Goal: Information Seeking & Learning: Learn about a topic

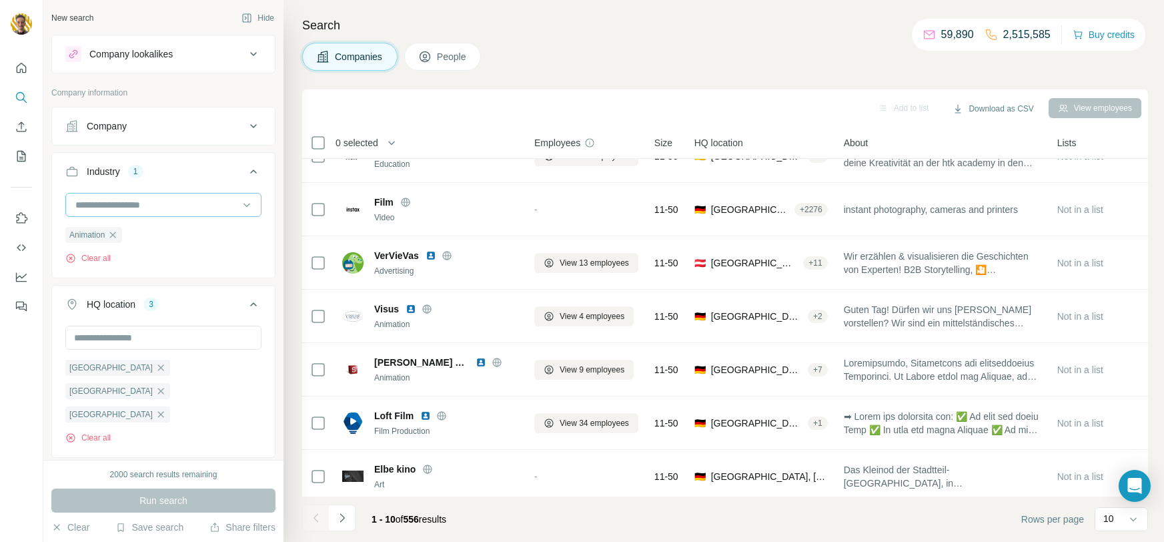
click at [234, 203] on input at bounding box center [156, 205] width 165 height 15
type input "*"
type input "****"
click at [91, 282] on p "Film Production" at bounding box center [109, 282] width 65 height 13
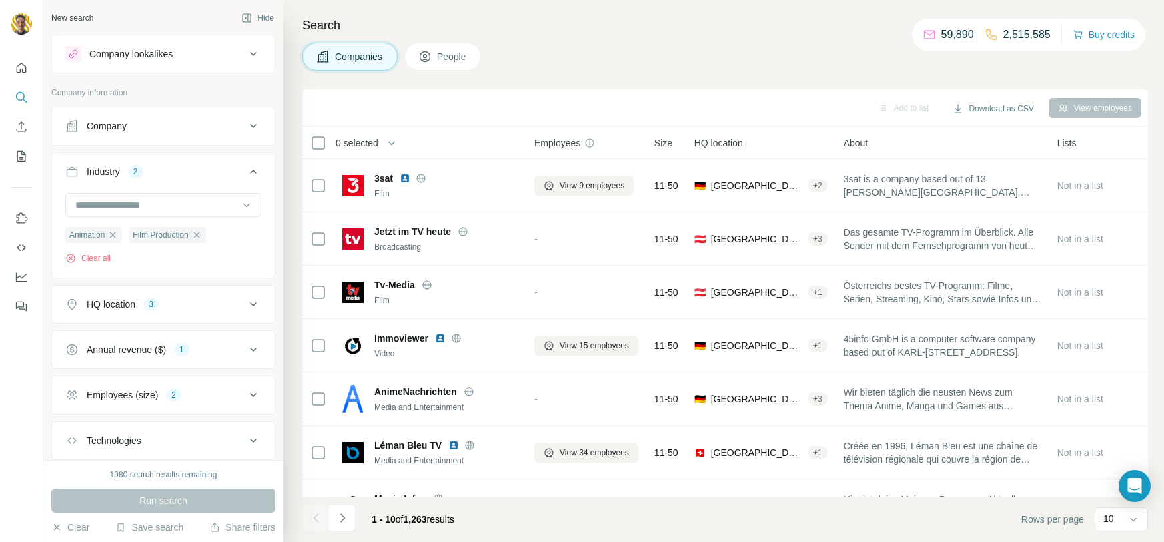
click at [157, 190] on button "Industry 2" at bounding box center [163, 173] width 223 height 37
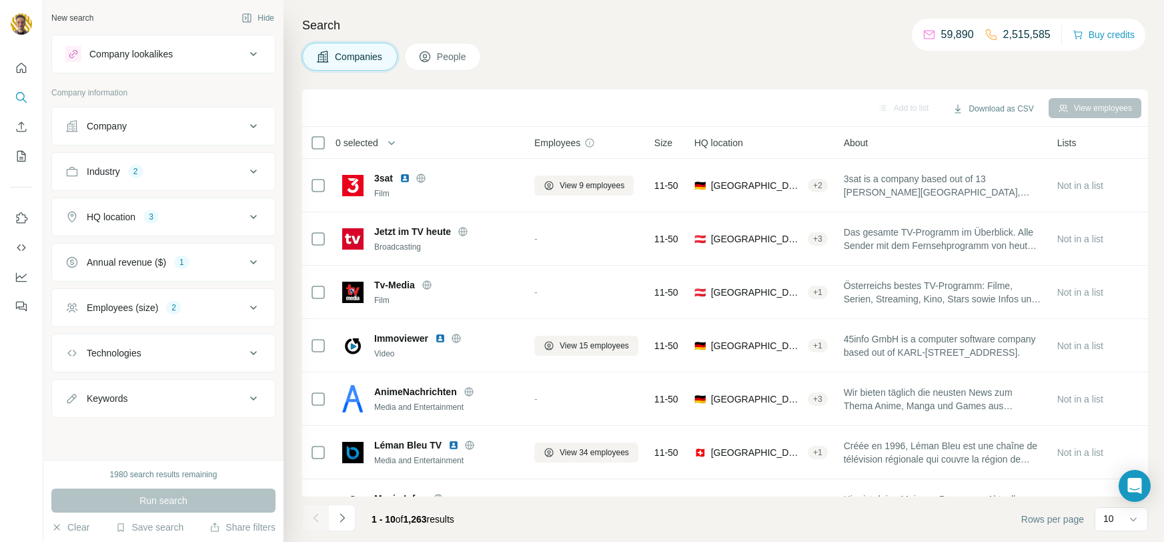
click at [152, 205] on button "HQ location 3" at bounding box center [163, 217] width 223 height 32
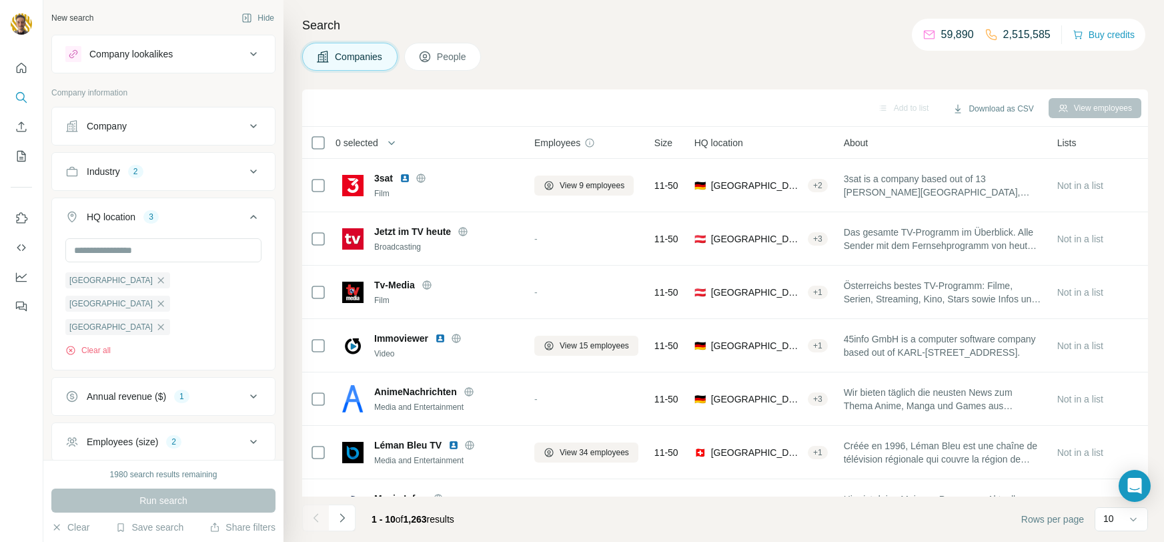
click at [151, 190] on ul "Company Industry 2 HQ location 3 [GEOGRAPHIC_DATA] [GEOGRAPHIC_DATA] [GEOGRAPHI…" at bounding box center [163, 329] width 224 height 445
click at [151, 172] on div "Industry 2" at bounding box center [155, 171] width 180 height 13
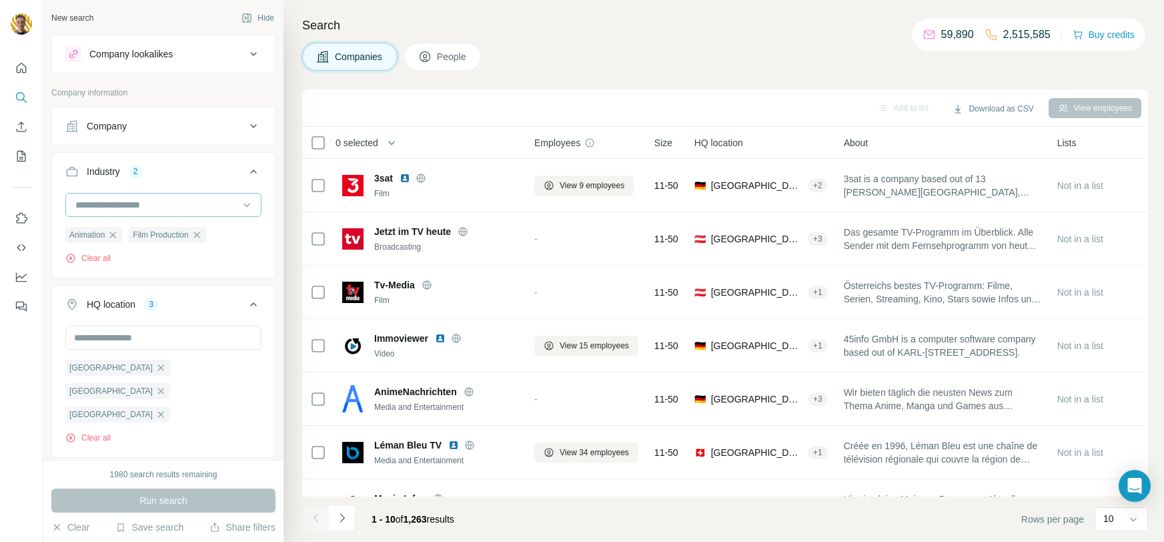
click at [140, 206] on input at bounding box center [156, 205] width 165 height 15
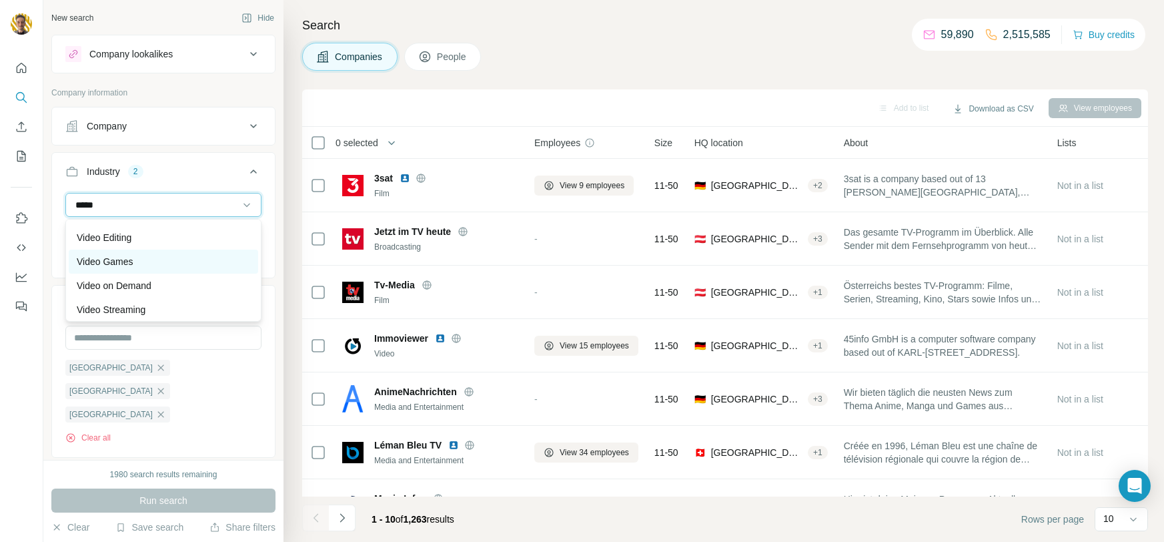
scroll to position [95, 0]
type input "*****"
click at [137, 257] on div "Video Games" at bounding box center [164, 258] width 174 height 13
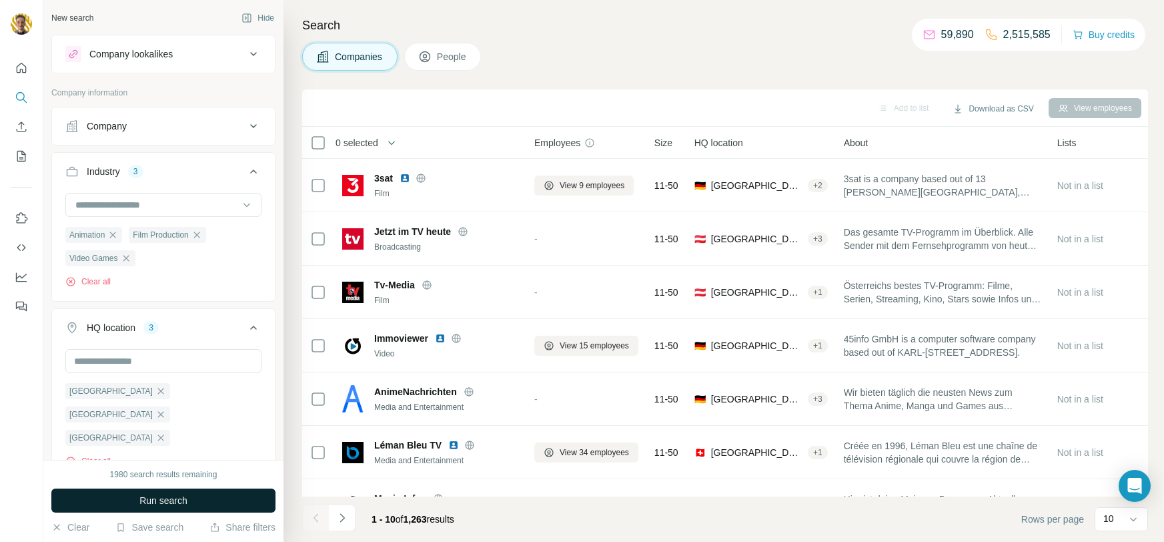
click at [158, 502] on span "Run search" at bounding box center [163, 500] width 48 height 13
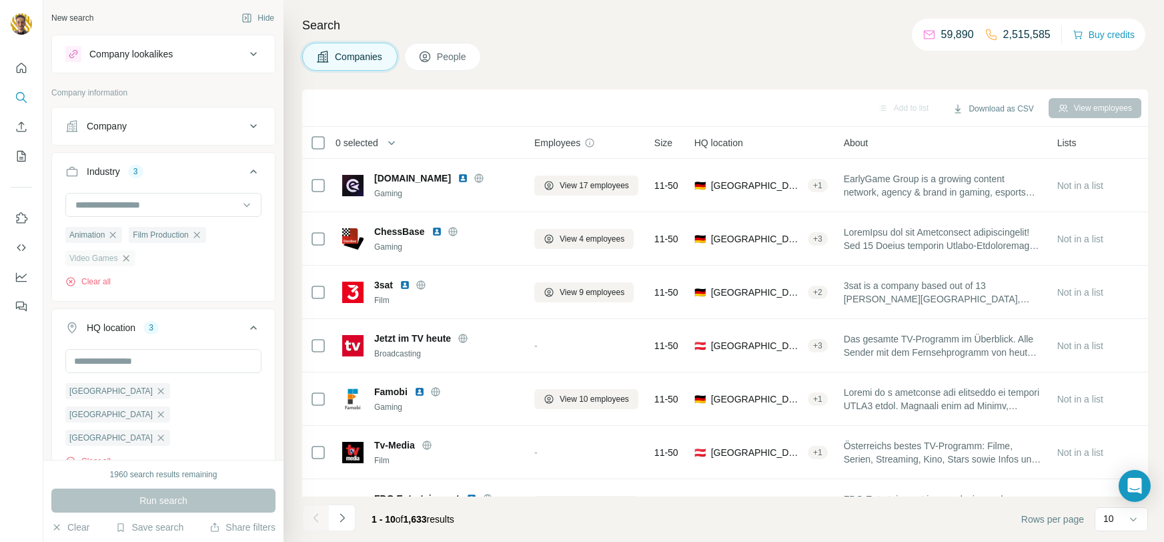
click at [125, 261] on icon "button" at bounding box center [126, 258] width 6 height 6
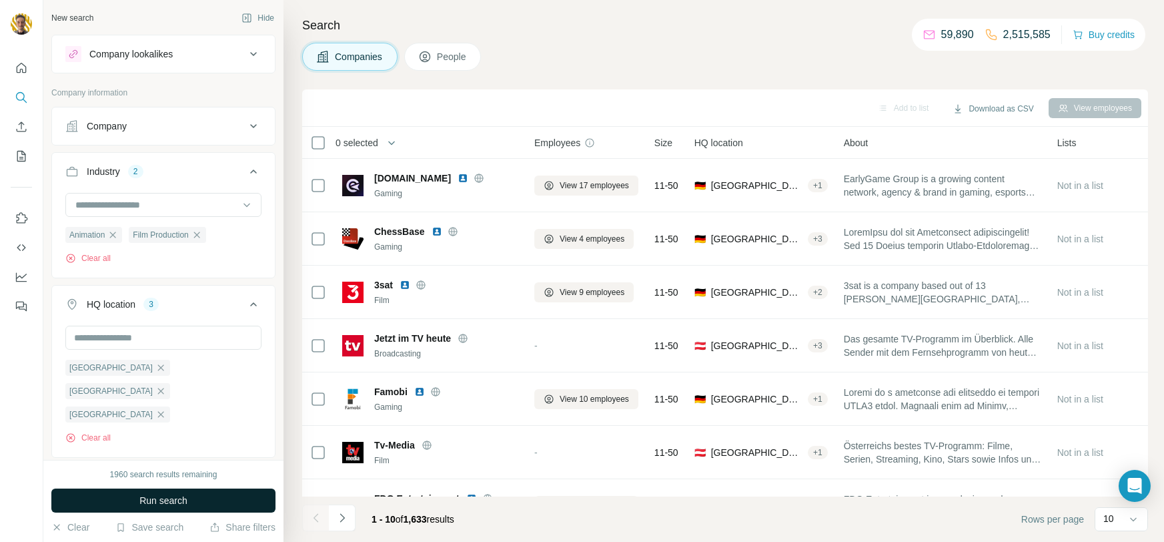
click at [196, 498] on button "Run search" at bounding box center [163, 500] width 224 height 24
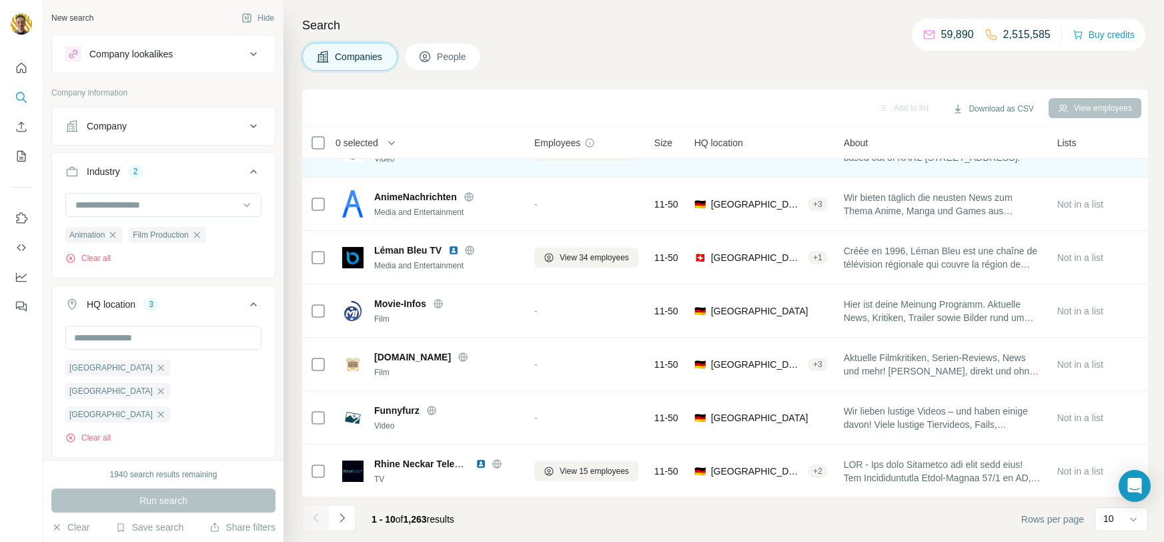
scroll to position [196, 0]
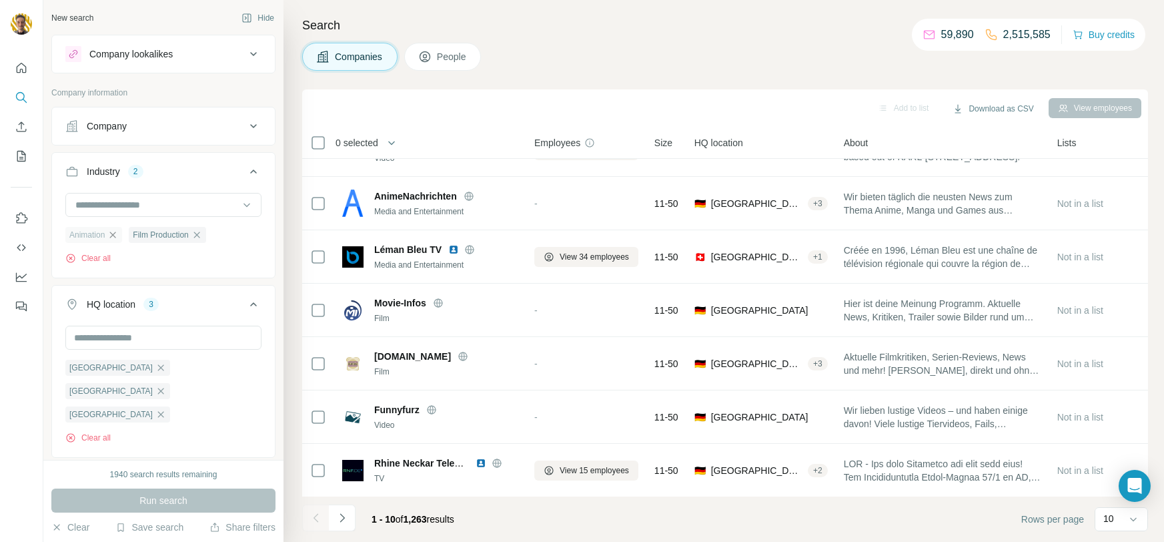
click at [118, 236] on icon "button" at bounding box center [112, 235] width 11 height 11
click at [135, 234] on icon "button" at bounding box center [133, 235] width 6 height 6
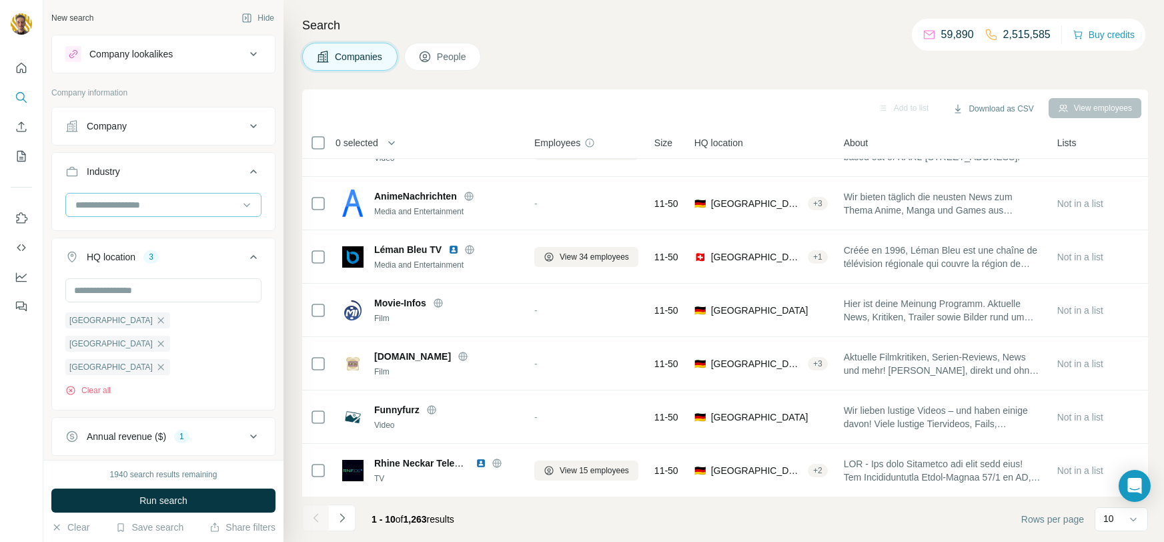
click at [230, 198] on input at bounding box center [156, 205] width 165 height 15
click at [118, 284] on p "Film Production" at bounding box center [109, 283] width 65 height 13
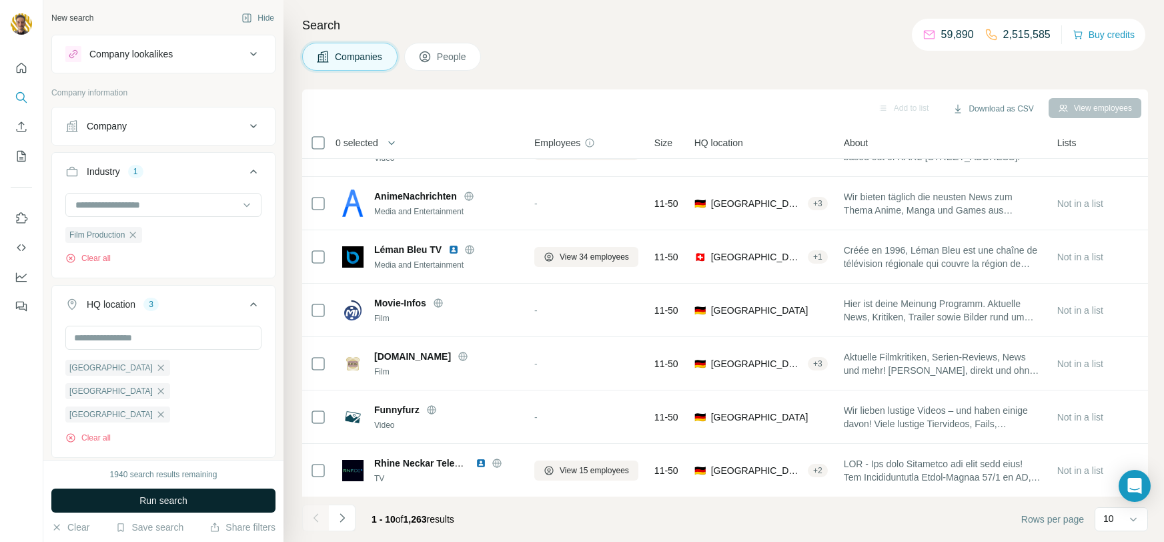
click at [136, 498] on button "Run search" at bounding box center [163, 500] width 224 height 24
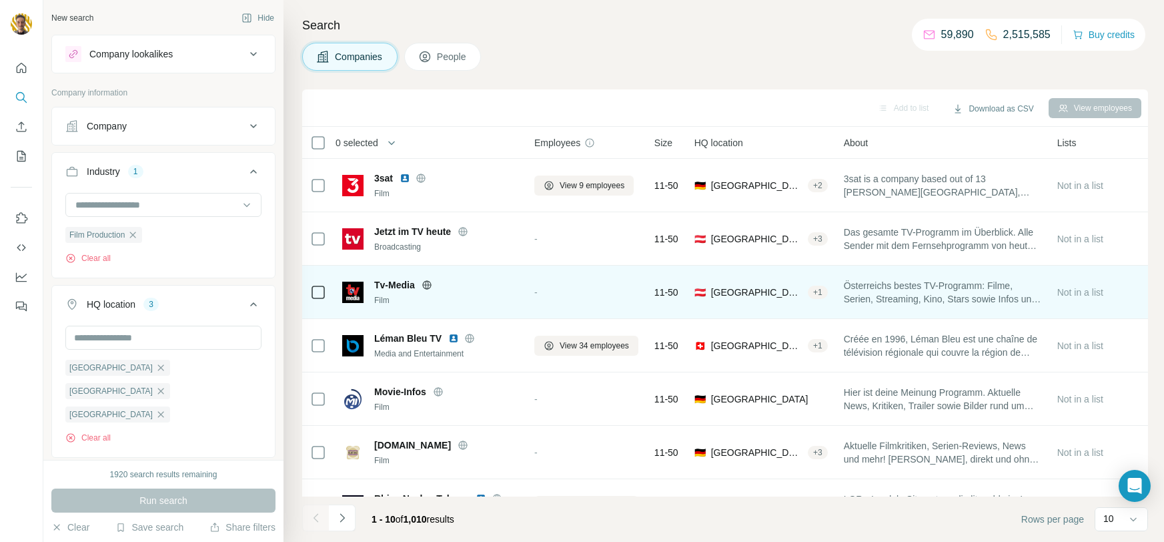
scroll to position [196, 0]
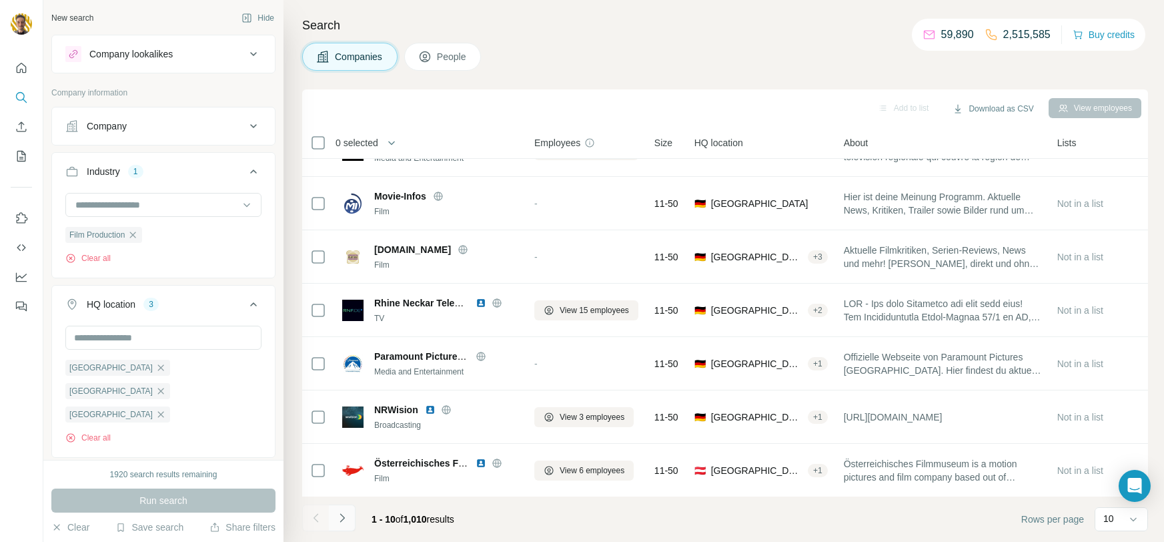
click at [346, 517] on icon "Navigate to next page" at bounding box center [342, 517] width 13 height 13
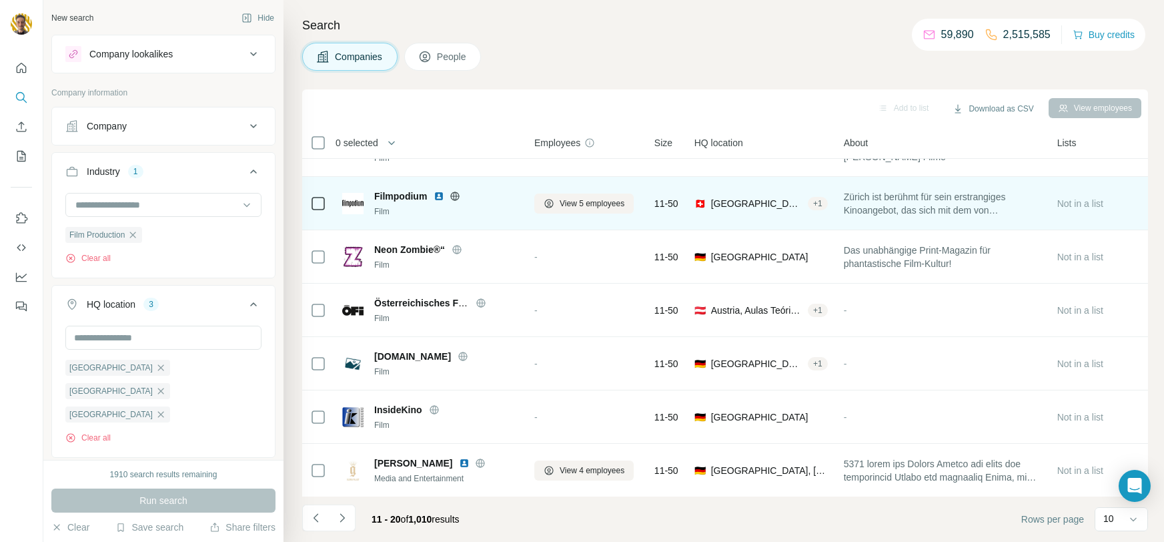
click at [452, 199] on icon at bounding box center [455, 196] width 11 height 11
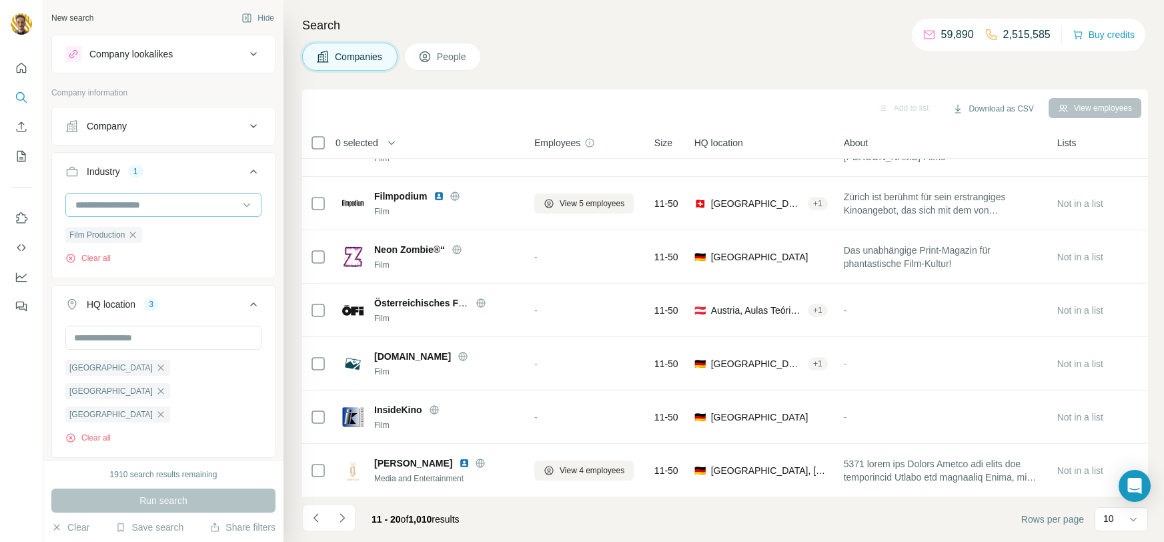
click at [178, 204] on input at bounding box center [156, 205] width 165 height 15
click at [119, 254] on p "Health Care" at bounding box center [102, 258] width 50 height 13
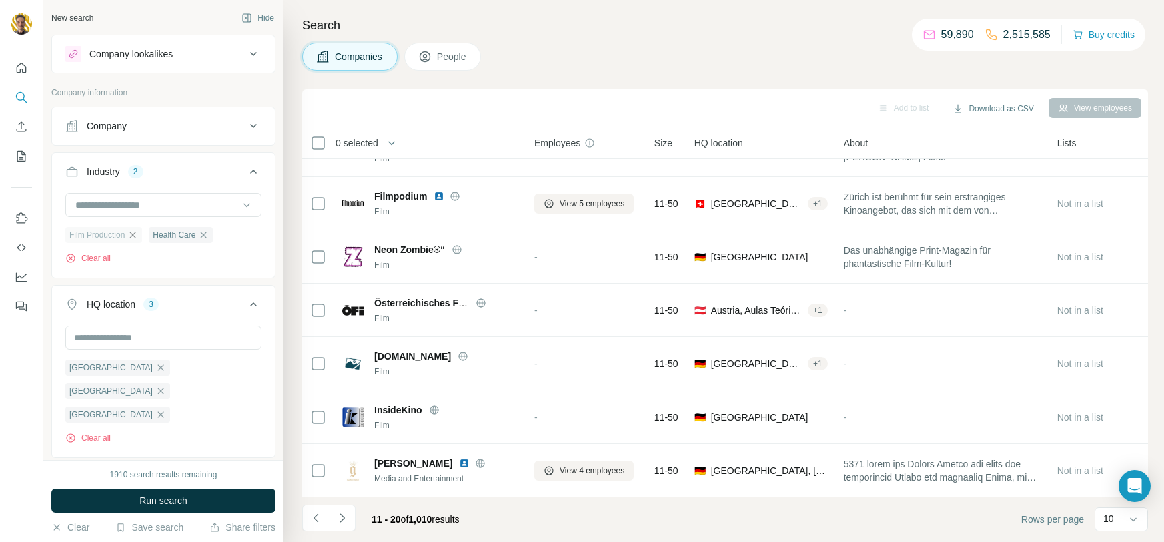
click at [136, 234] on icon "button" at bounding box center [133, 235] width 6 height 6
click at [203, 200] on input at bounding box center [156, 205] width 165 height 15
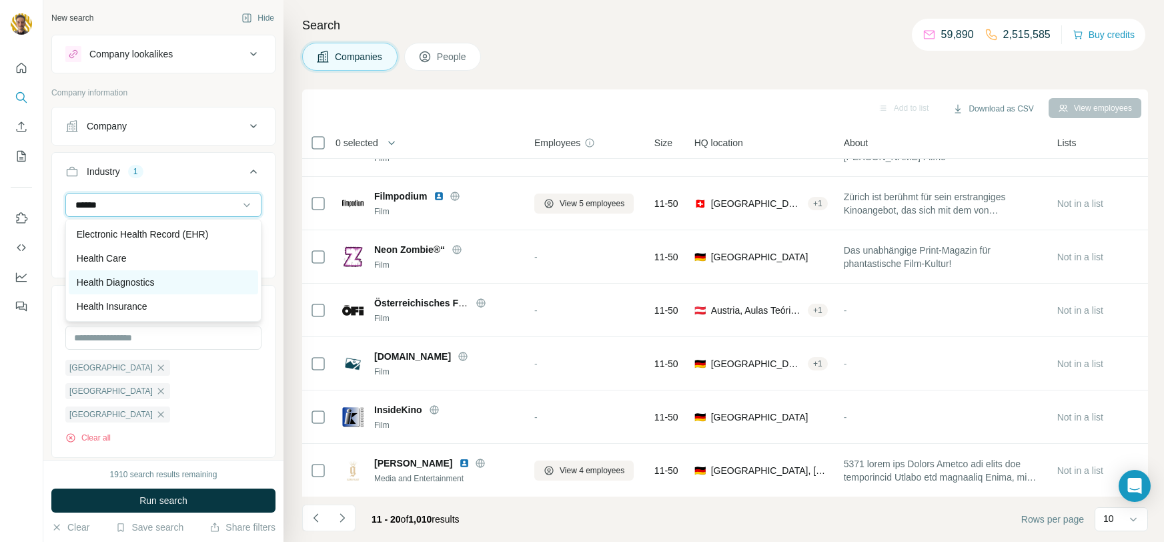
type input "******"
click at [165, 286] on div "Health Diagnostics" at bounding box center [164, 282] width 174 height 13
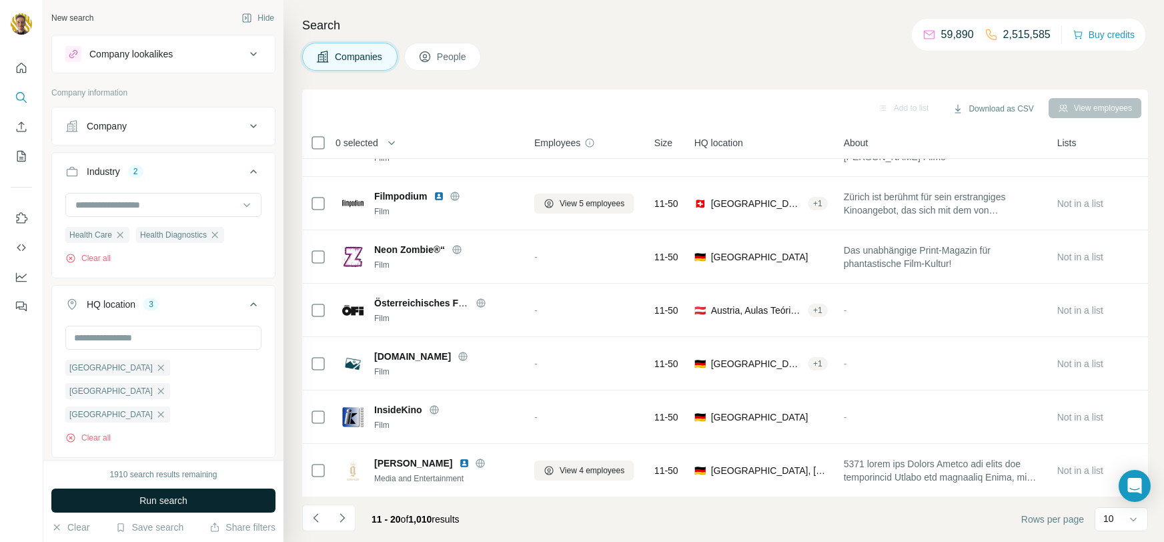
click at [176, 494] on span "Run search" at bounding box center [163, 500] width 48 height 13
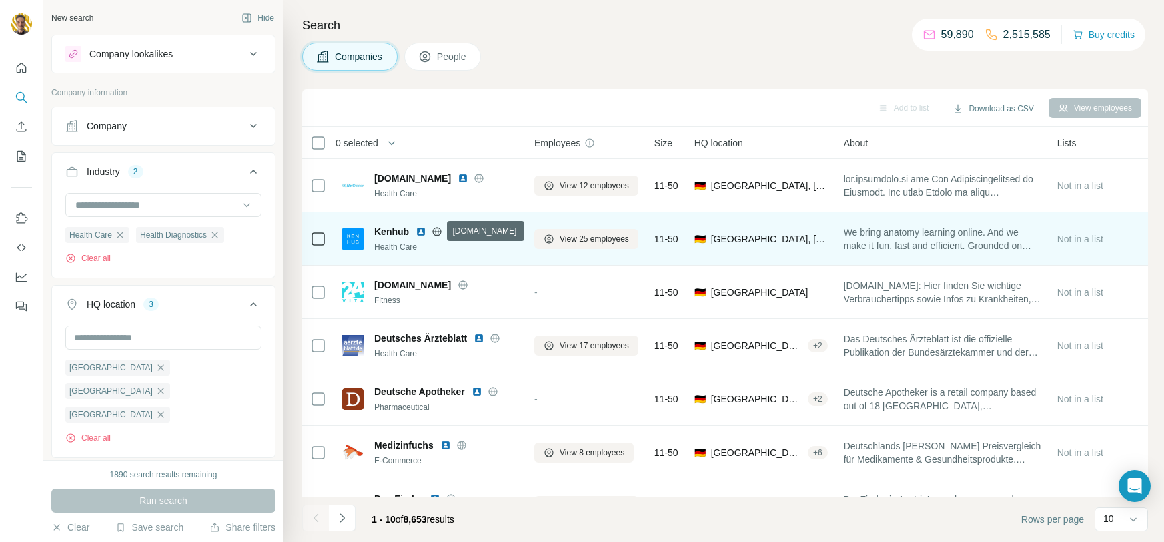
click at [438, 232] on icon at bounding box center [437, 231] width 11 height 11
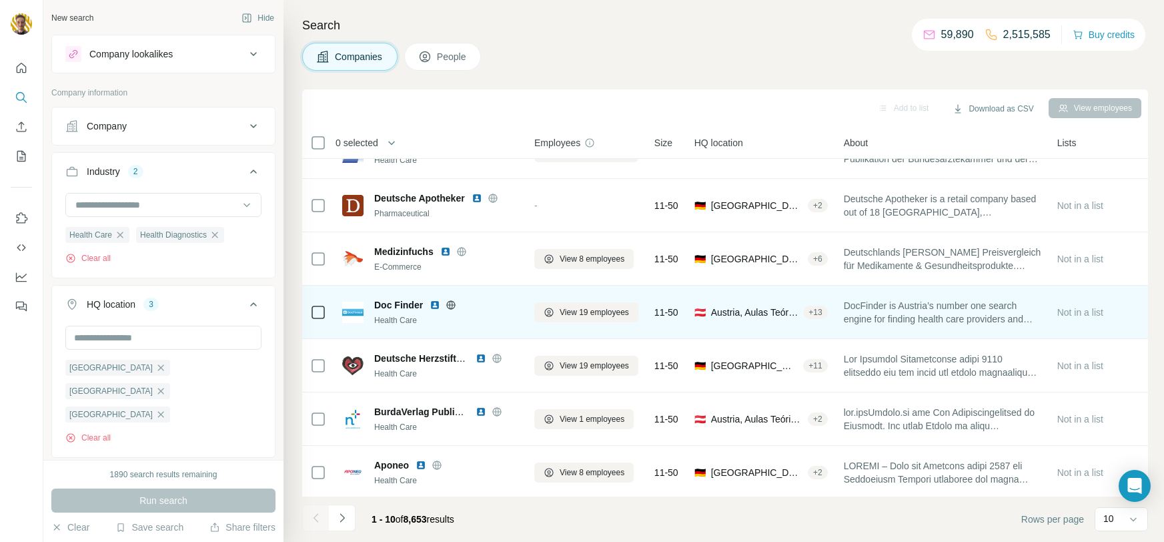
scroll to position [196, 0]
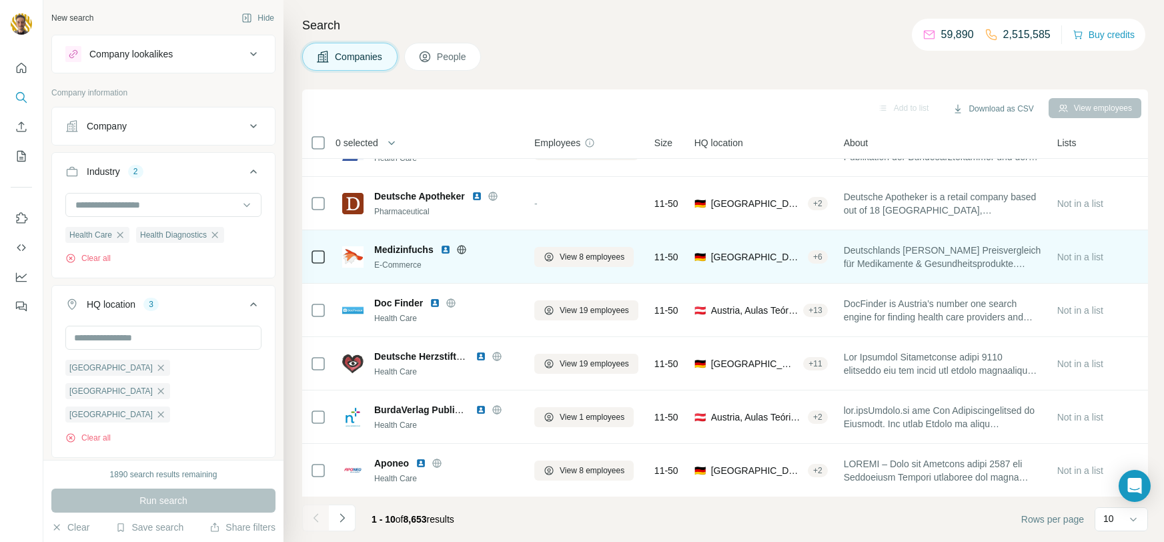
click at [465, 251] on icon at bounding box center [461, 249] width 11 height 11
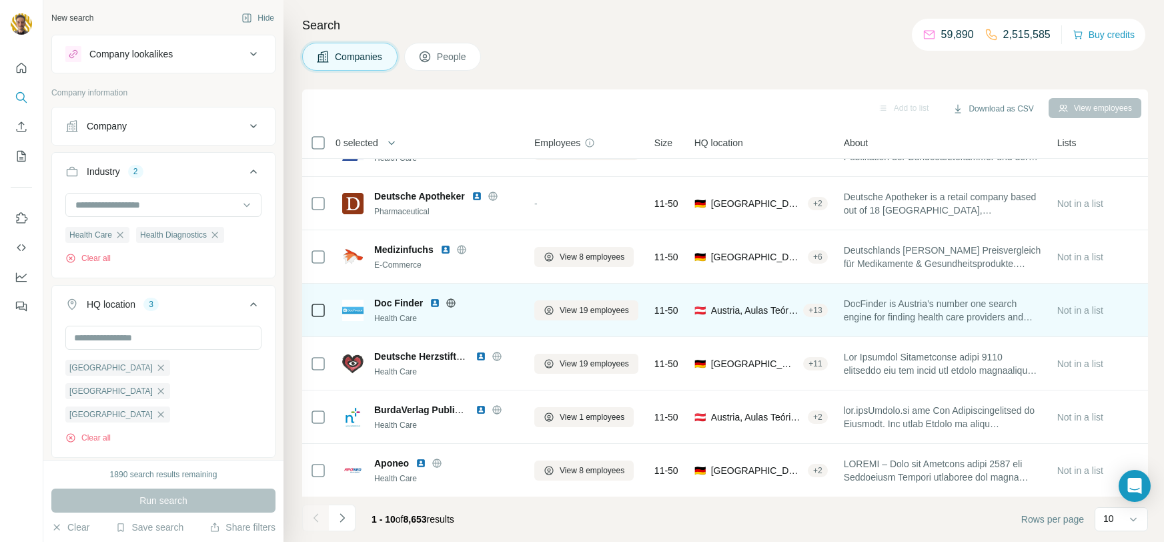
click at [452, 303] on icon at bounding box center [451, 302] width 3 height 9
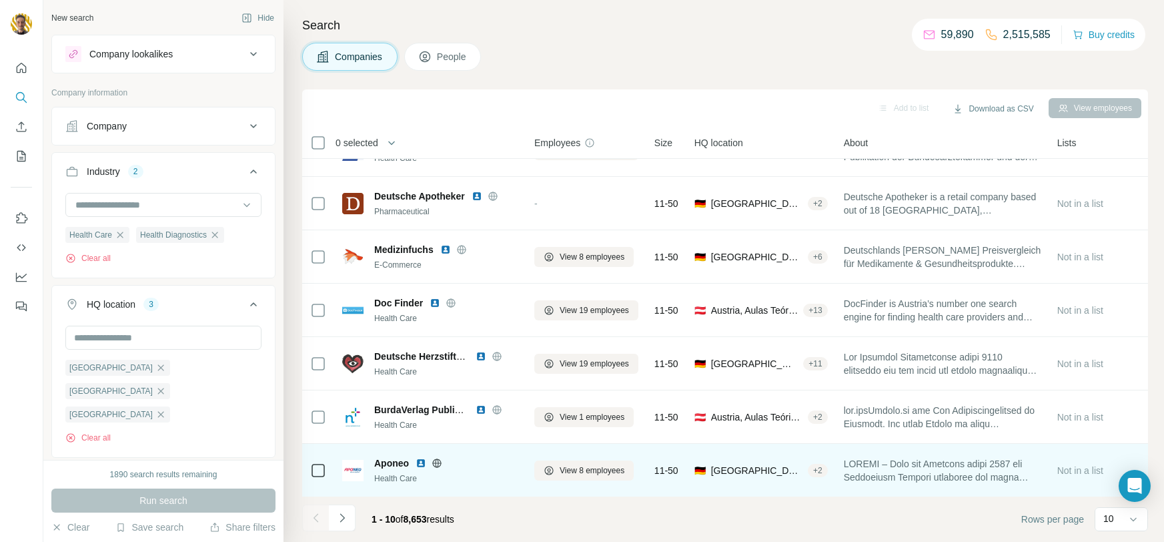
click at [435, 467] on icon at bounding box center [437, 463] width 11 height 11
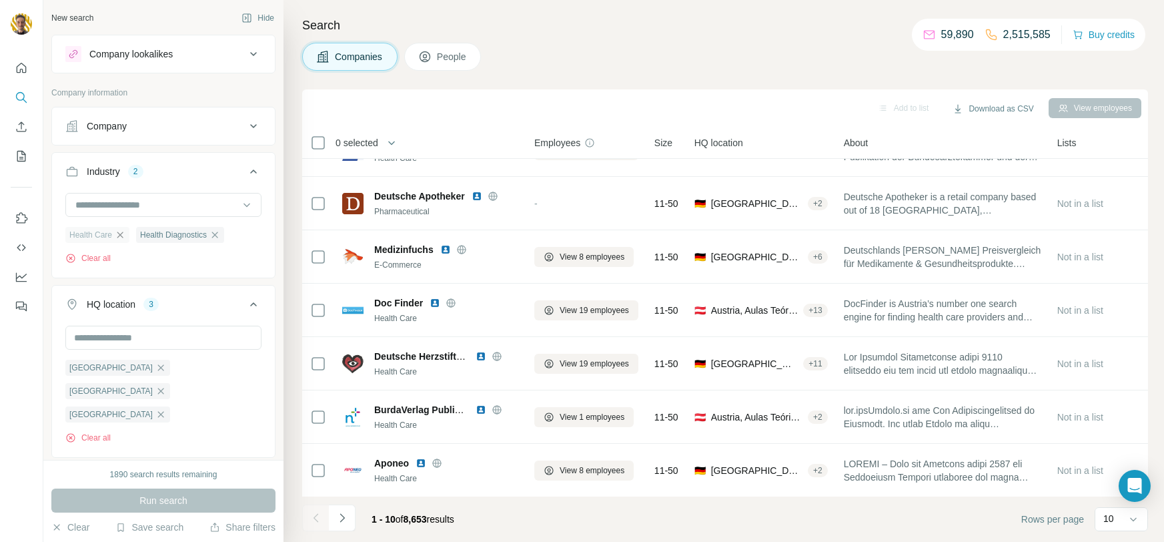
click at [123, 232] on icon "button" at bounding box center [120, 235] width 11 height 11
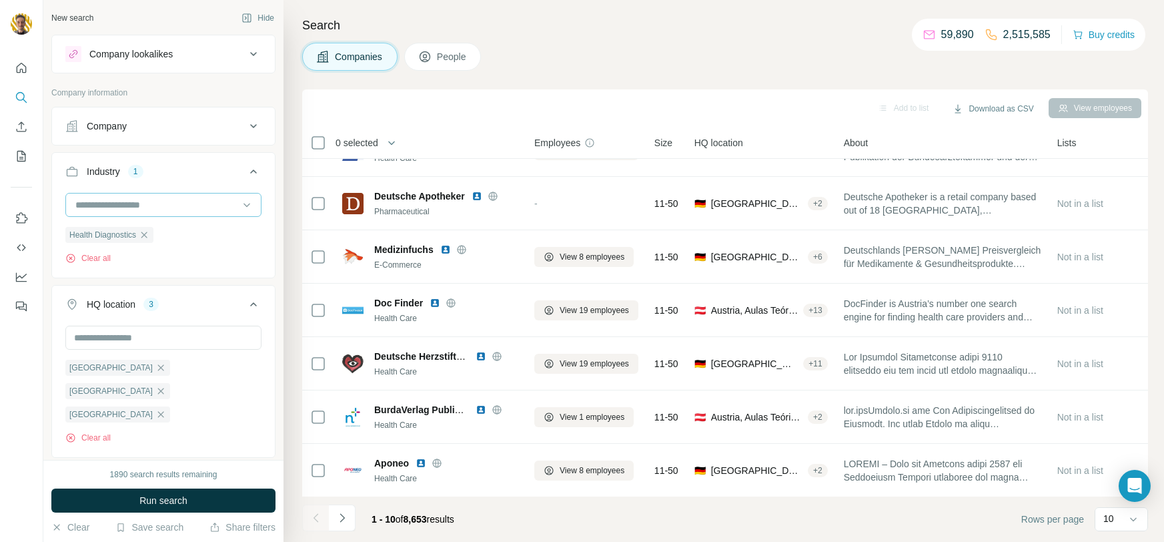
click at [151, 207] on input at bounding box center [156, 205] width 165 height 15
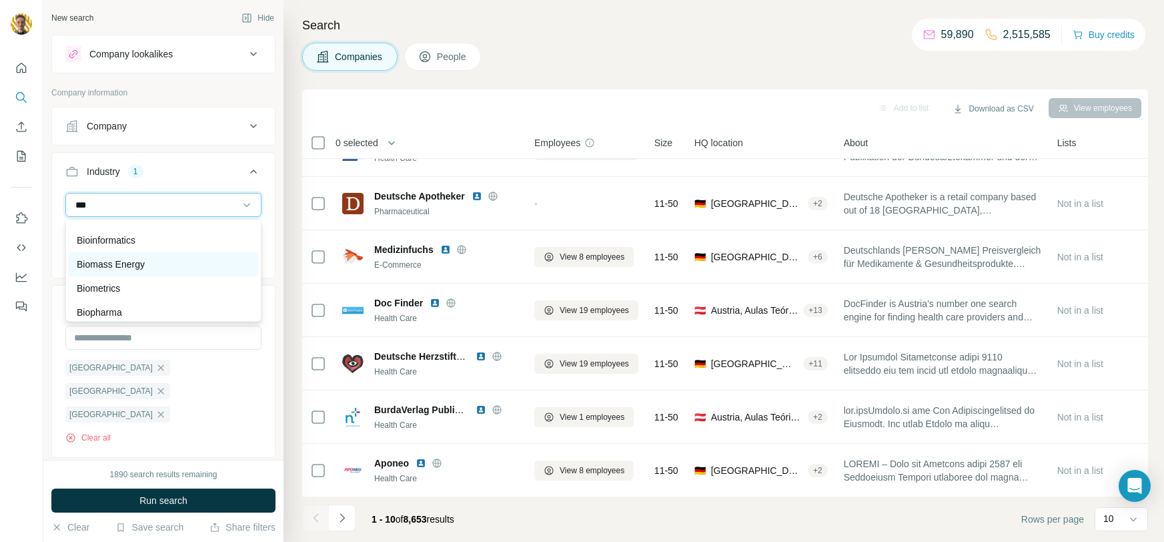
scroll to position [47, 0]
type input "***"
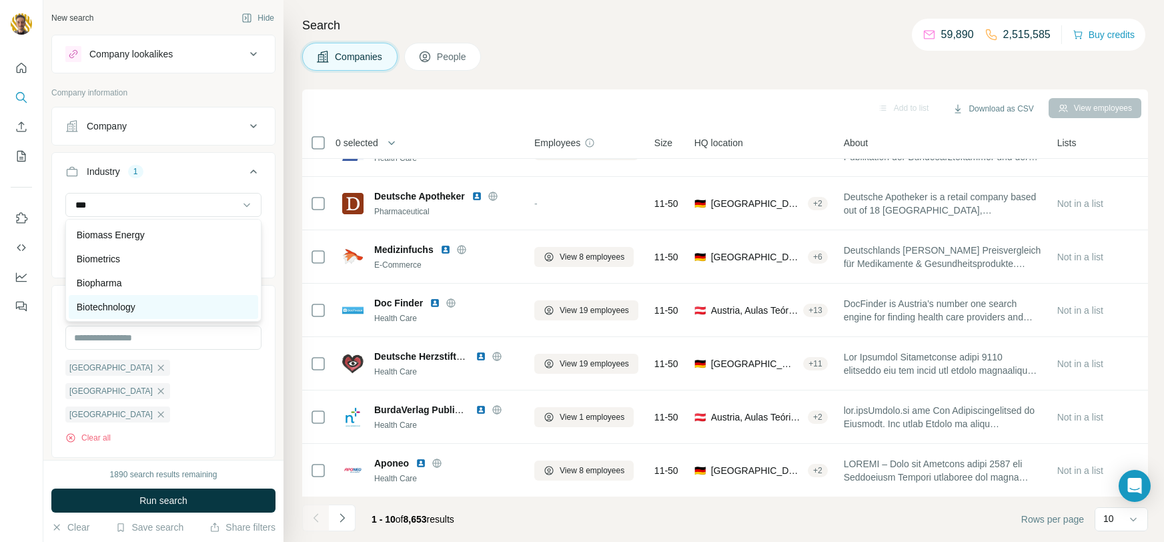
click at [106, 306] on p "Biotechnology" at bounding box center [106, 306] width 59 height 13
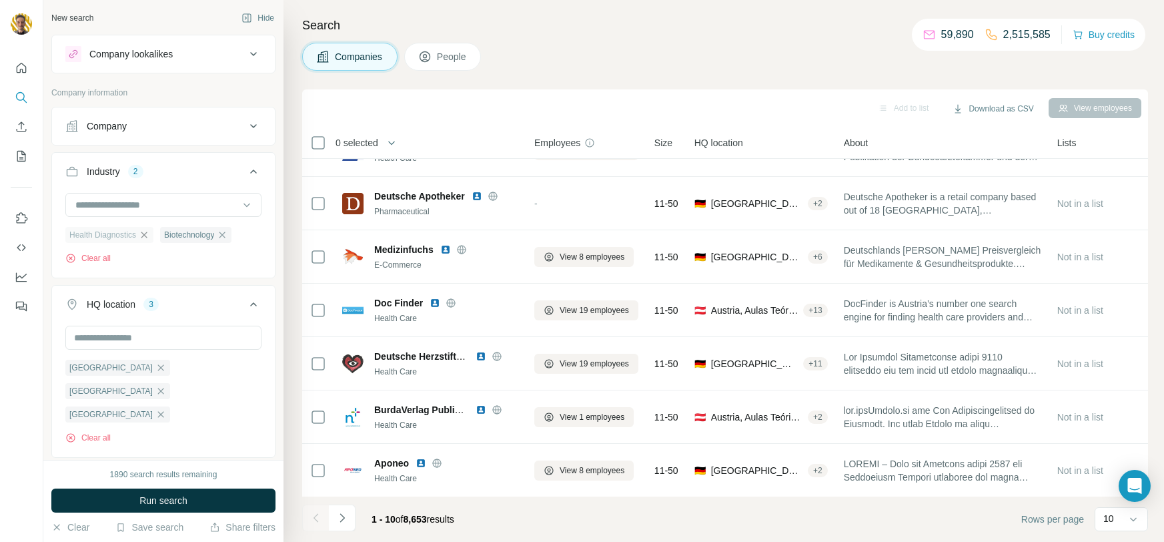
click at [149, 237] on icon "button" at bounding box center [144, 235] width 11 height 11
click at [154, 506] on span "Run search" at bounding box center [163, 500] width 48 height 13
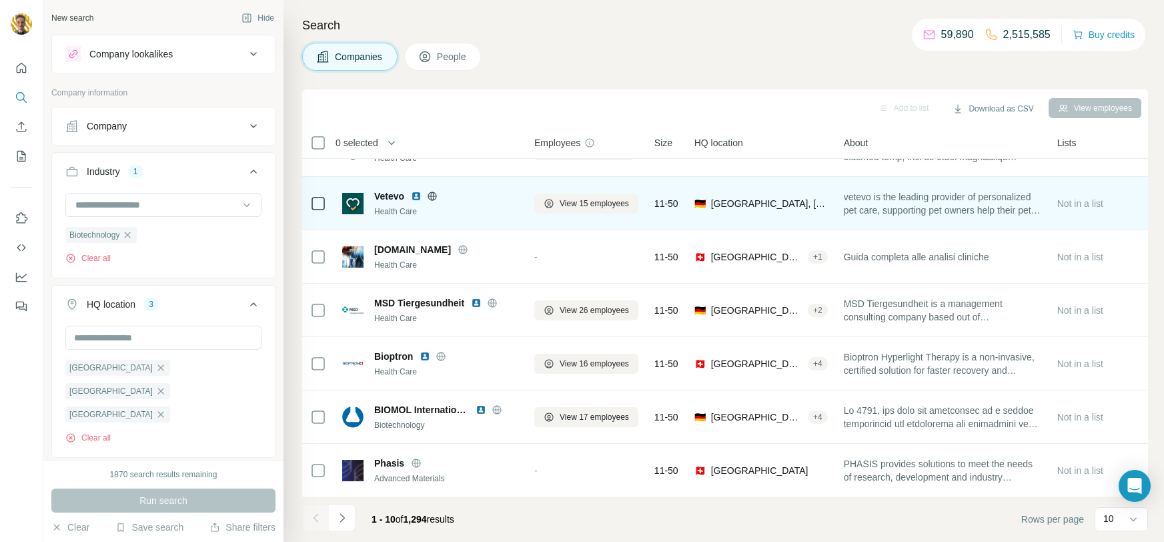
click at [435, 193] on icon at bounding box center [432, 196] width 11 height 11
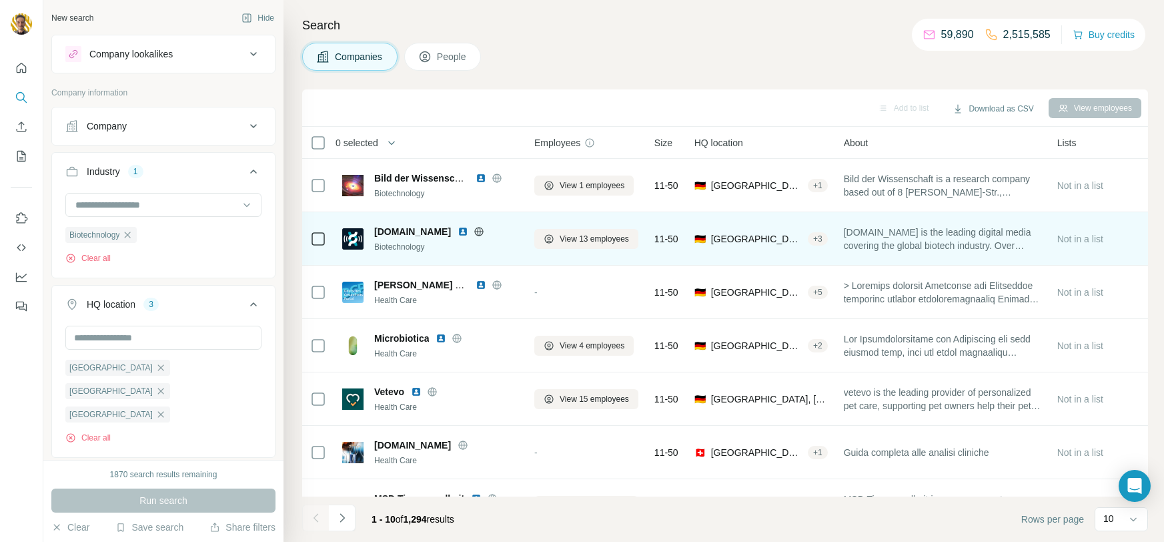
click at [478, 232] on icon at bounding box center [479, 231] width 3 height 9
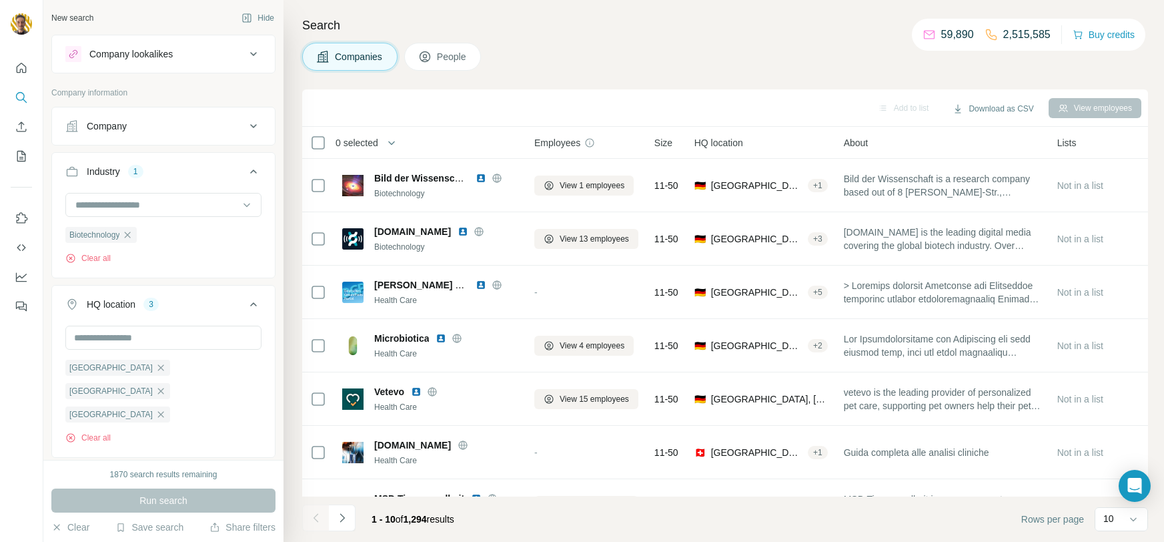
click at [167, 515] on div "1870 search results remaining Run search Clear Save search Share filters" at bounding box center [163, 501] width 240 height 82
click at [151, 203] on input at bounding box center [156, 205] width 165 height 15
click at [97, 230] on p "Accounting" at bounding box center [100, 234] width 46 height 13
click at [198, 236] on icon "button" at bounding box center [195, 235] width 6 height 6
click at [167, 496] on div "Run search" at bounding box center [163, 500] width 224 height 24
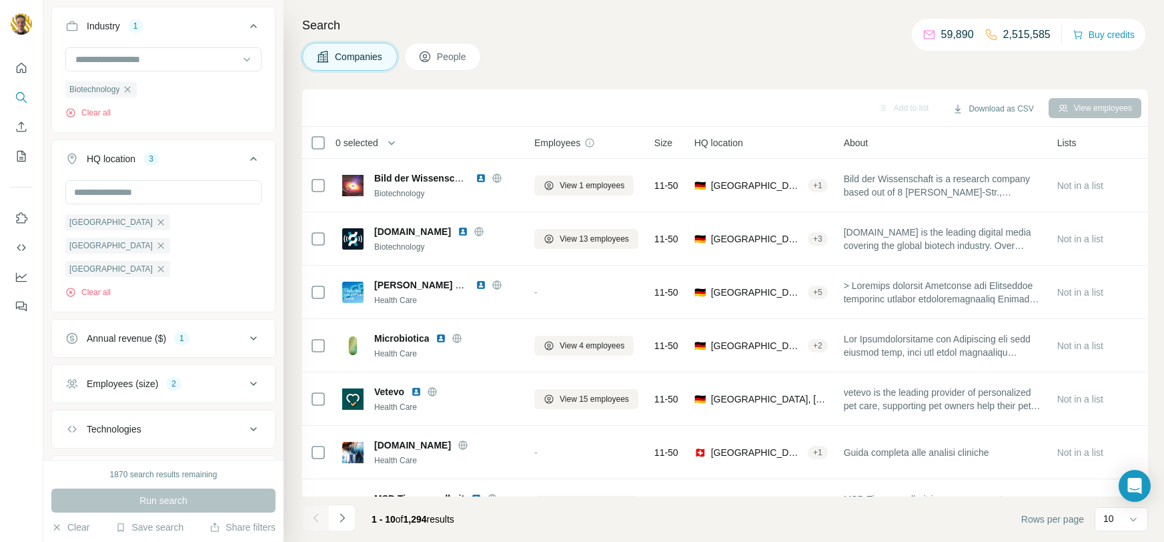
scroll to position [169, 0]
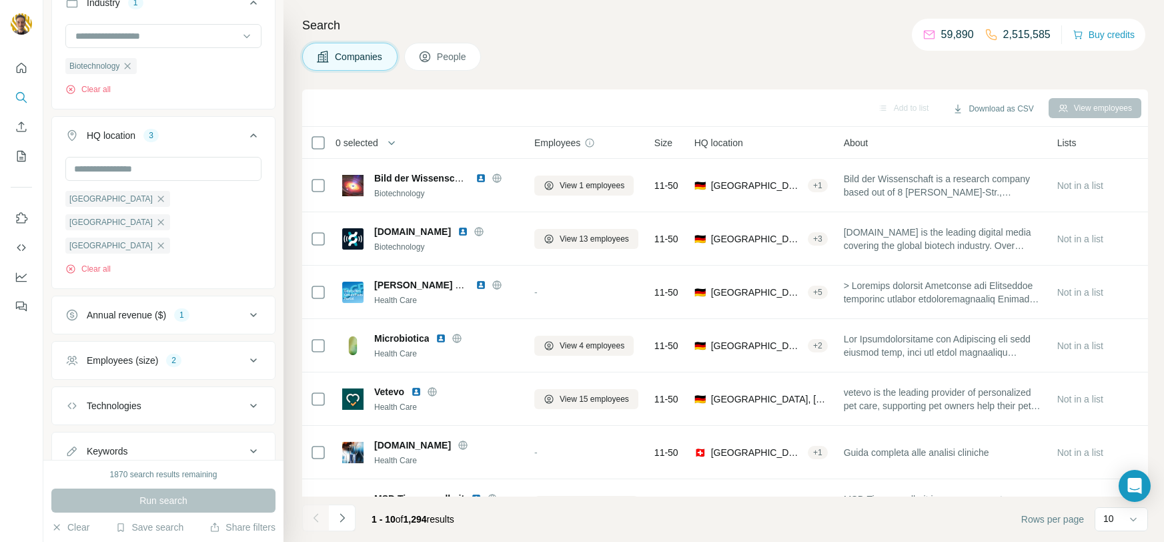
click at [244, 354] on div "Employees (size) 2" at bounding box center [155, 360] width 180 height 13
click at [73, 383] on icon at bounding box center [73, 389] width 13 height 13
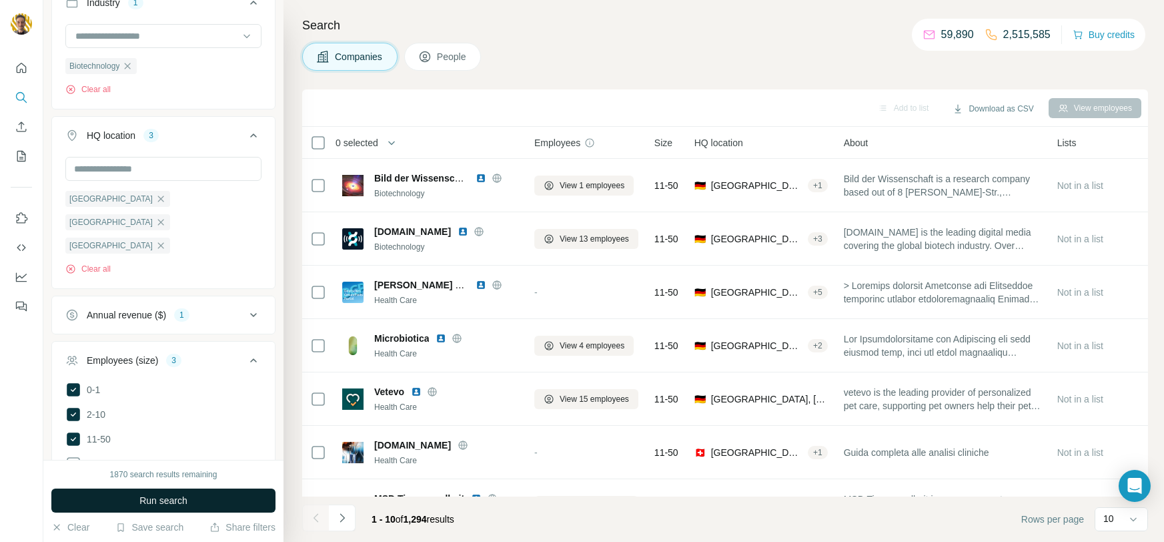
click at [147, 493] on button "Run search" at bounding box center [163, 500] width 224 height 24
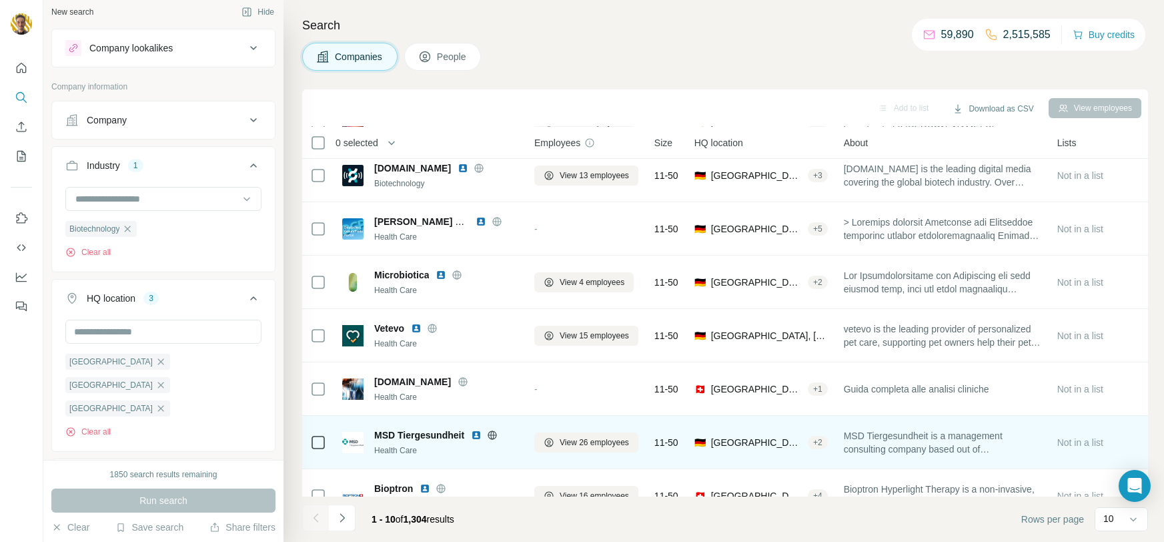
scroll to position [182, 0]
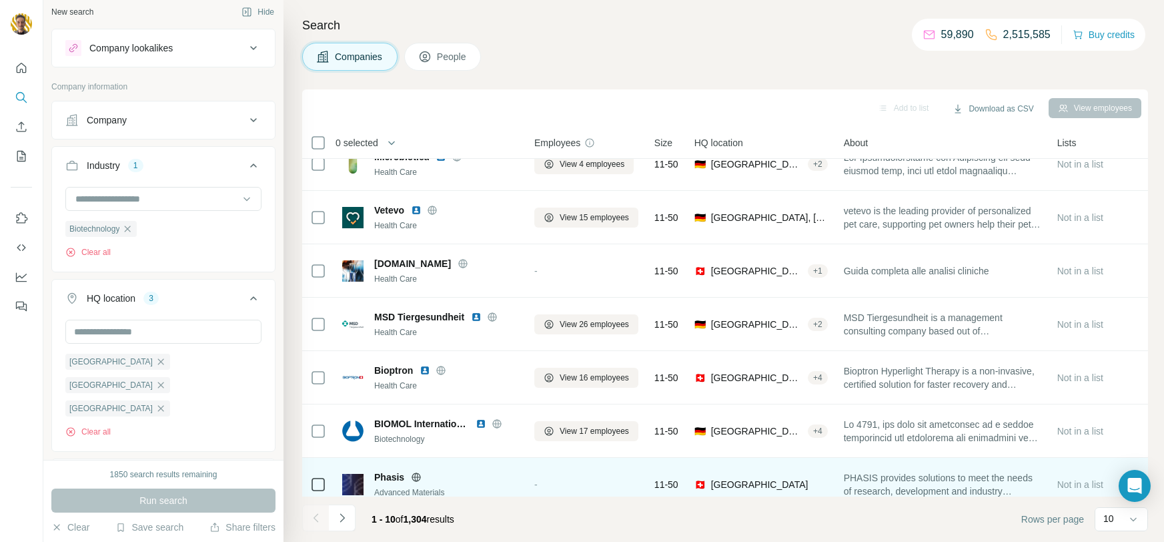
click at [499, 418] on icon at bounding box center [497, 423] width 11 height 11
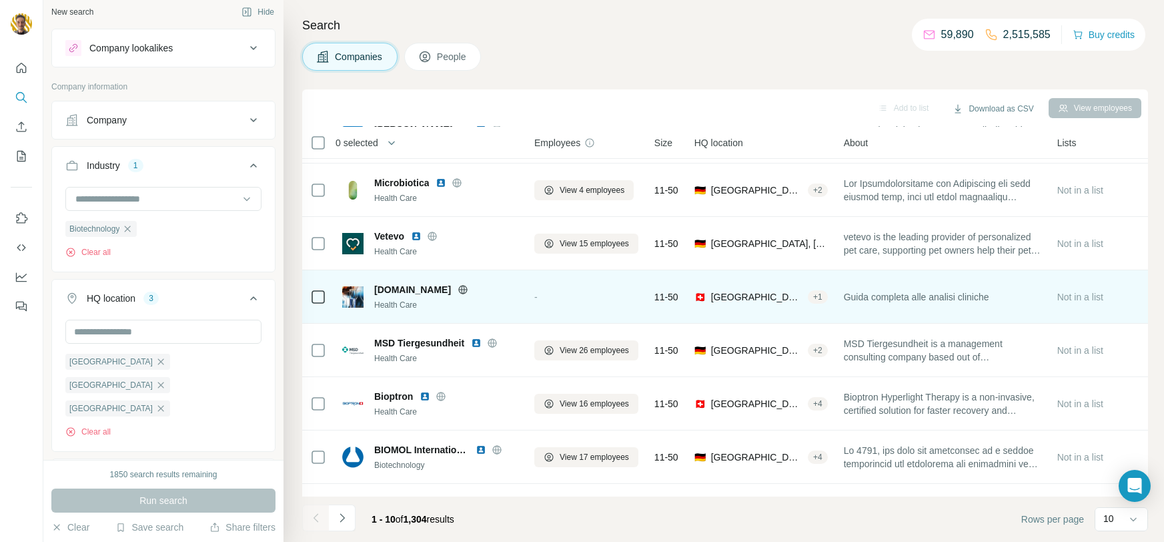
scroll to position [196, 0]
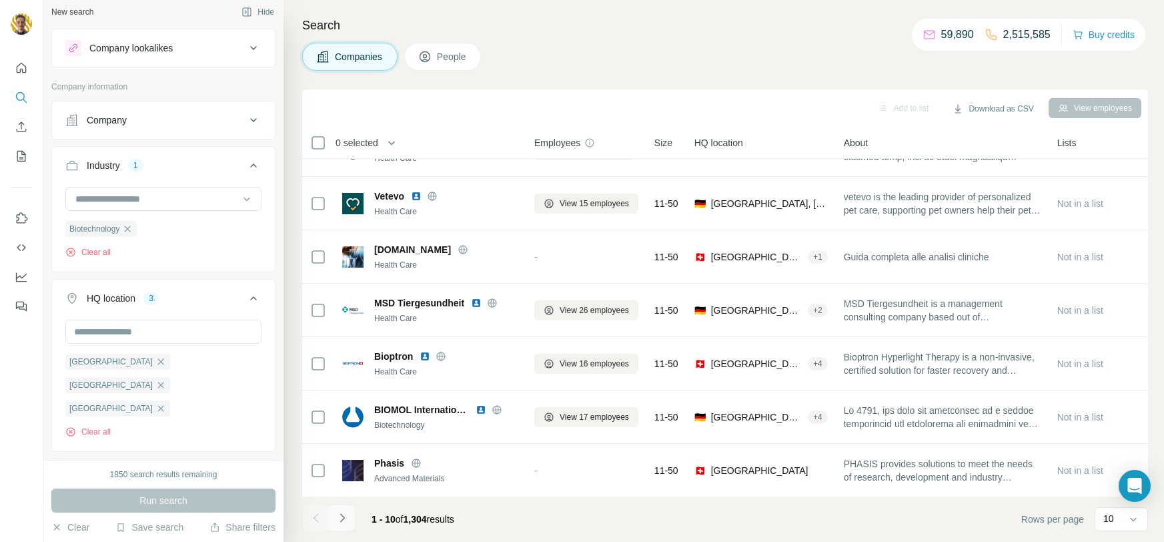
click at [340, 520] on icon "Navigate to next page" at bounding box center [342, 517] width 13 height 13
click at [340, 520] on div at bounding box center [342, 517] width 27 height 27
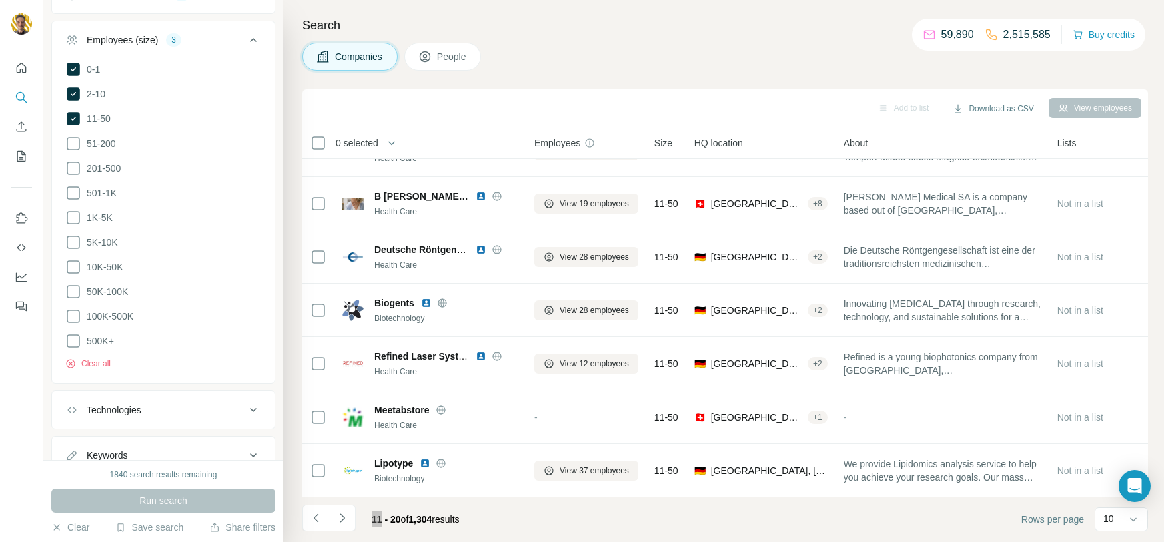
scroll to position [494, 0]
click at [234, 398] on div "Technologies" at bounding box center [155, 404] width 180 height 13
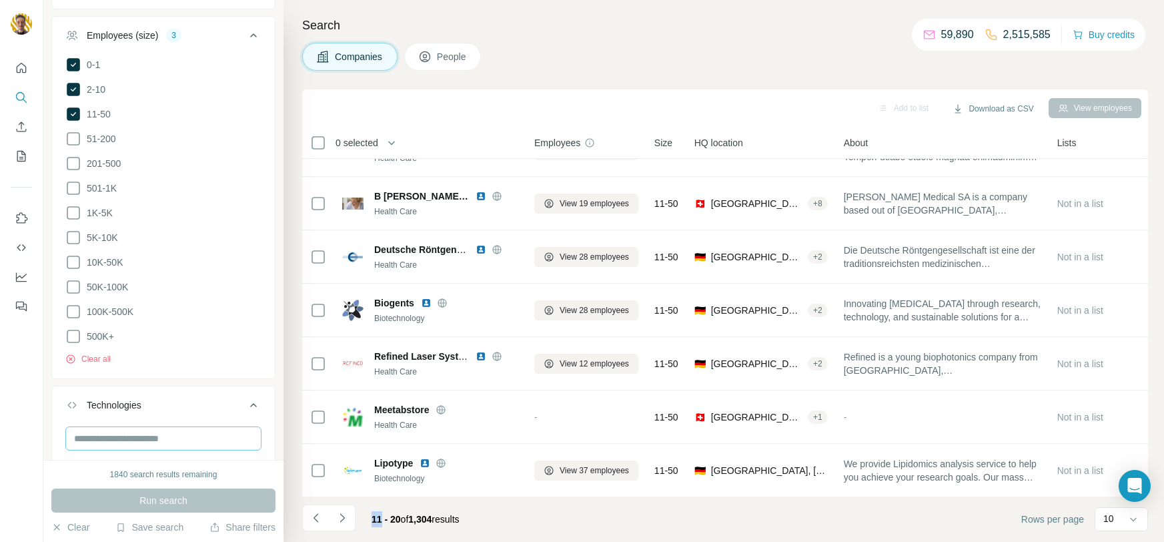
scroll to position [508, 0]
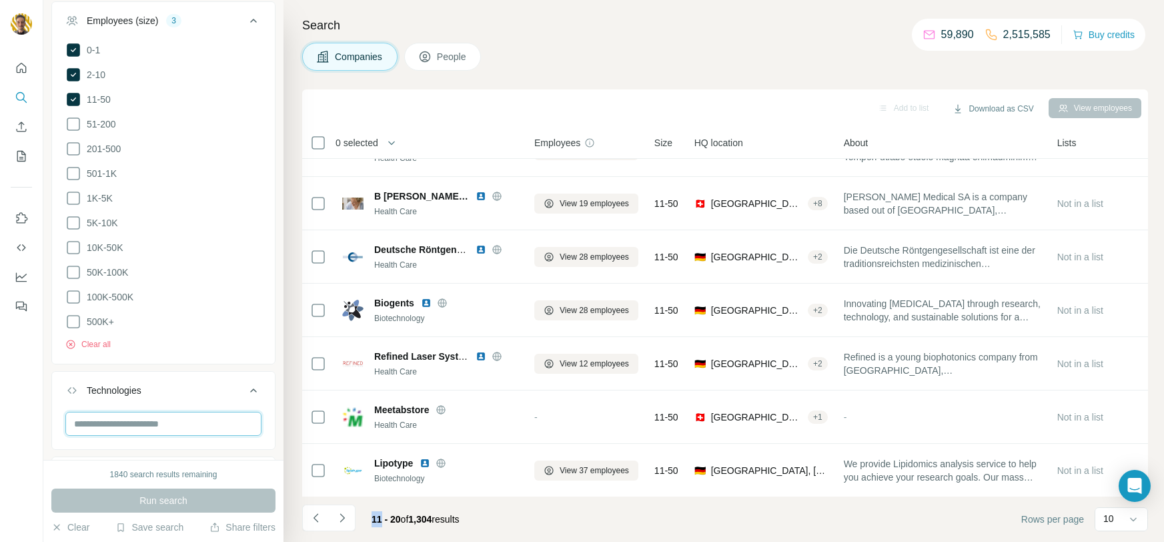
click at [162, 412] on input "text" at bounding box center [163, 424] width 196 height 24
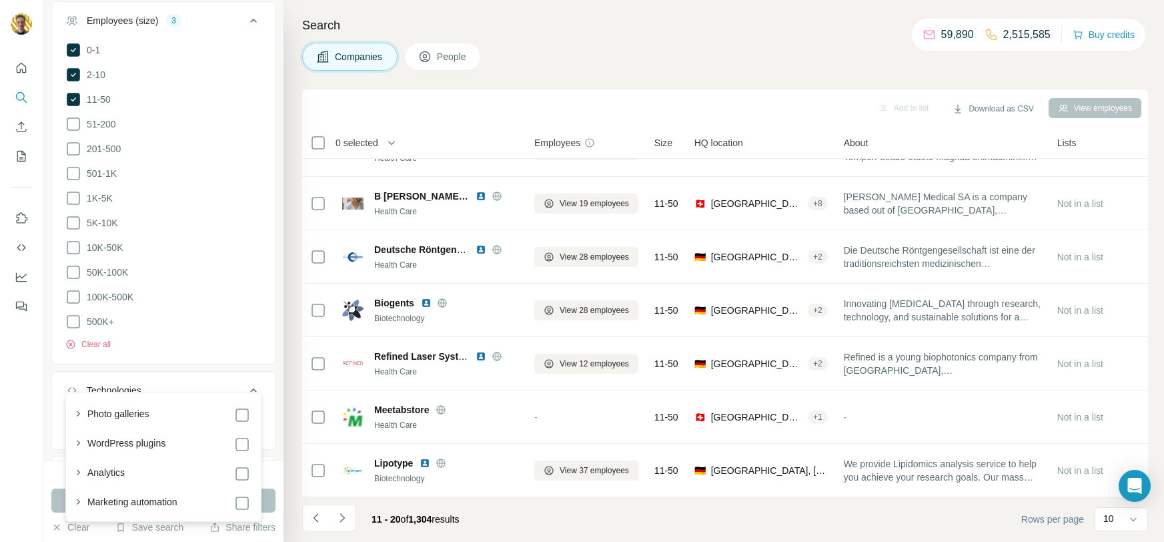
click at [174, 422] on div "Photo galleries" at bounding box center [168, 415] width 163 height 16
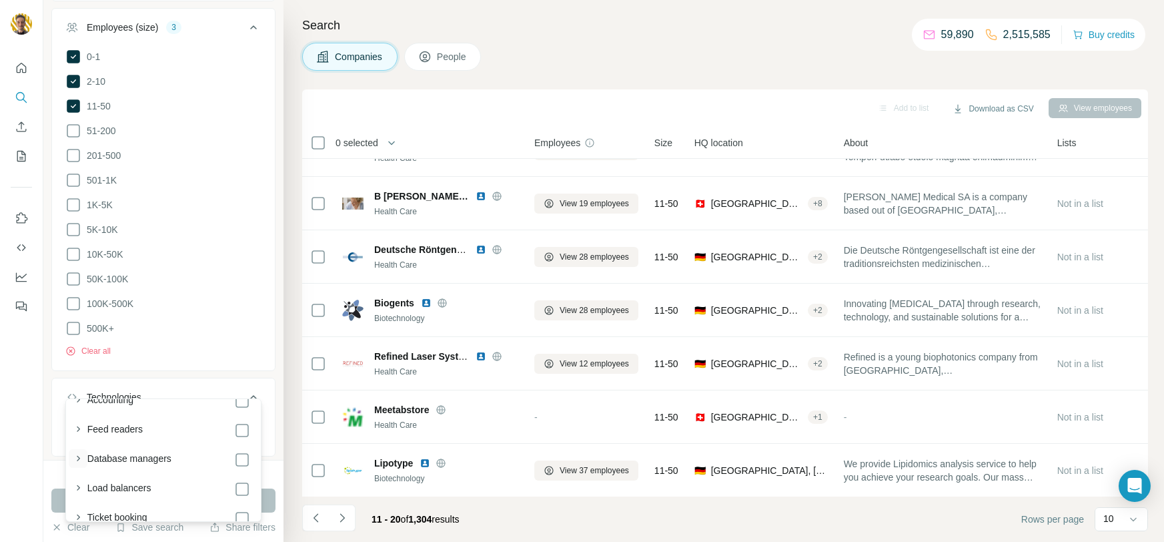
click at [78, 449] on button "button" at bounding box center [78, 458] width 19 height 19
click at [79, 434] on icon "button" at bounding box center [77, 440] width 13 height 13
click at [29, 392] on div at bounding box center [21, 271] width 43 height 542
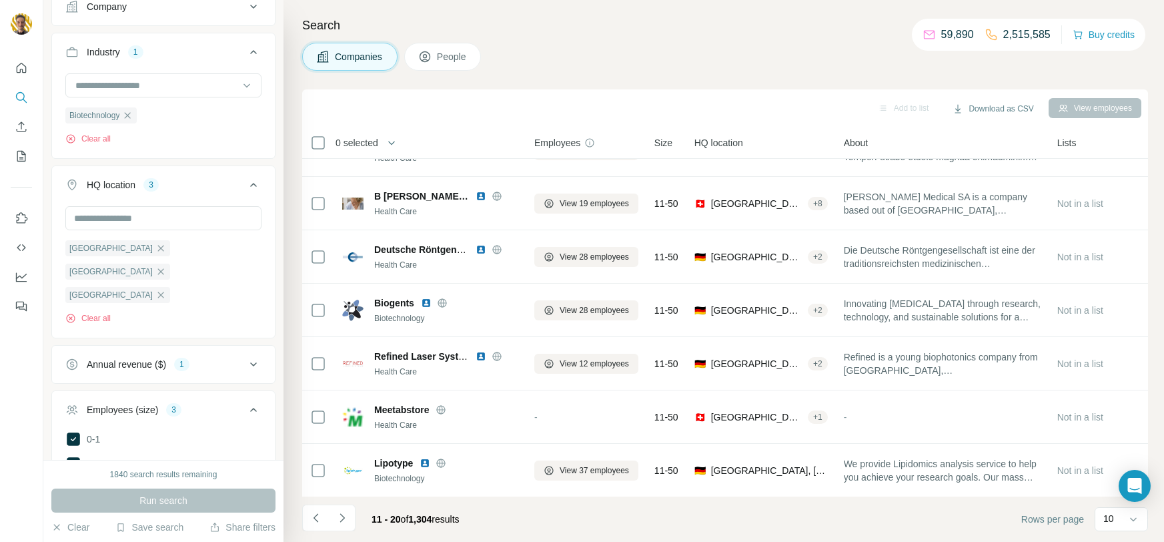
scroll to position [0, 0]
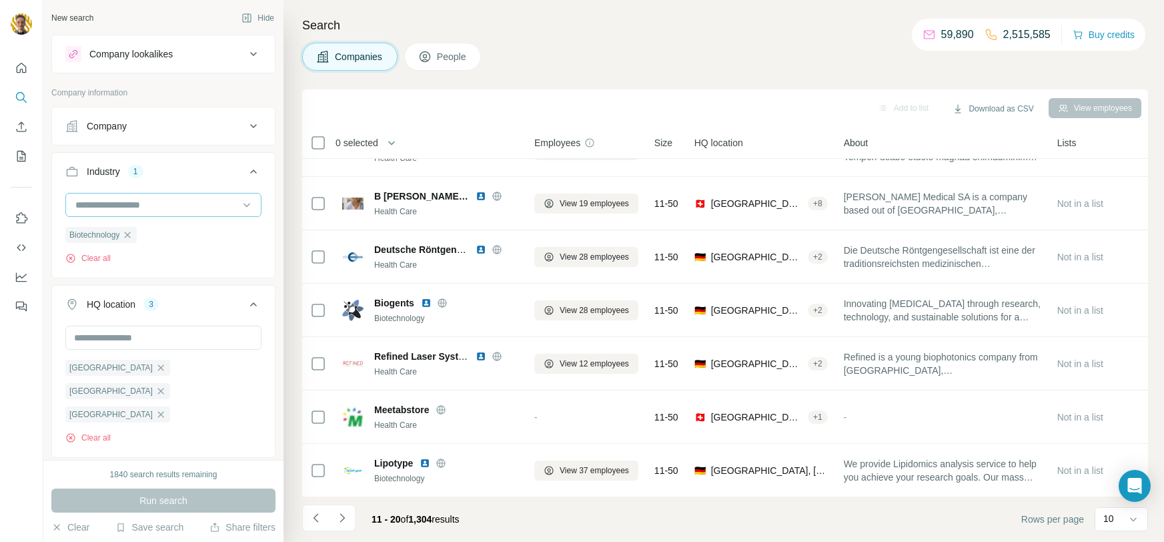
click at [190, 202] on input at bounding box center [156, 205] width 165 height 15
type input "*******"
click at [176, 234] on div "FinTech" at bounding box center [164, 234] width 174 height 13
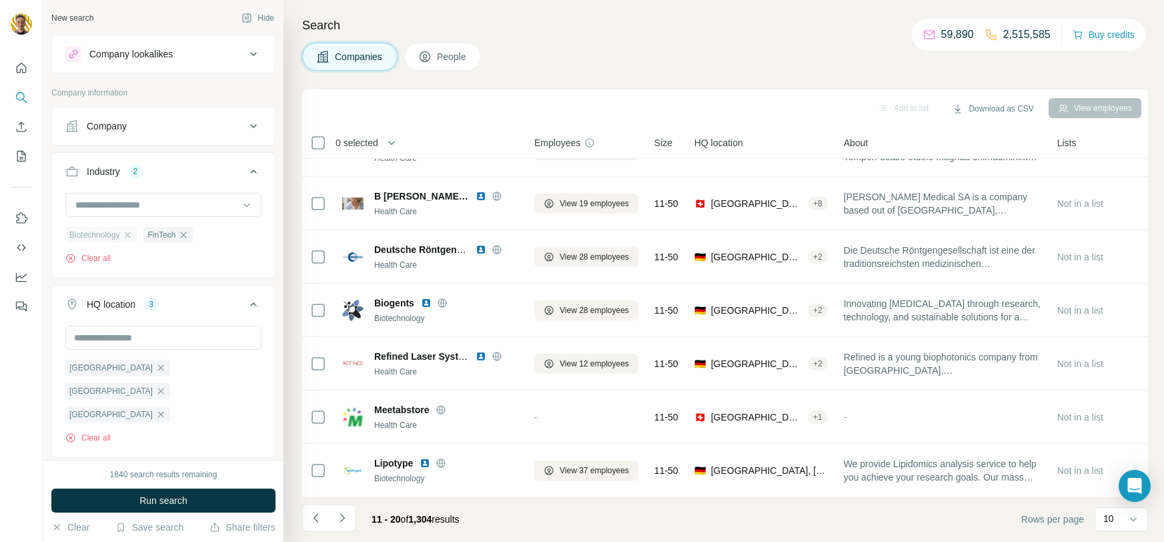
click at [131, 242] on div "Biotechnology" at bounding box center [100, 235] width 71 height 16
click at [131, 237] on icon "button" at bounding box center [127, 235] width 11 height 11
click at [175, 500] on span "Run search" at bounding box center [163, 500] width 48 height 13
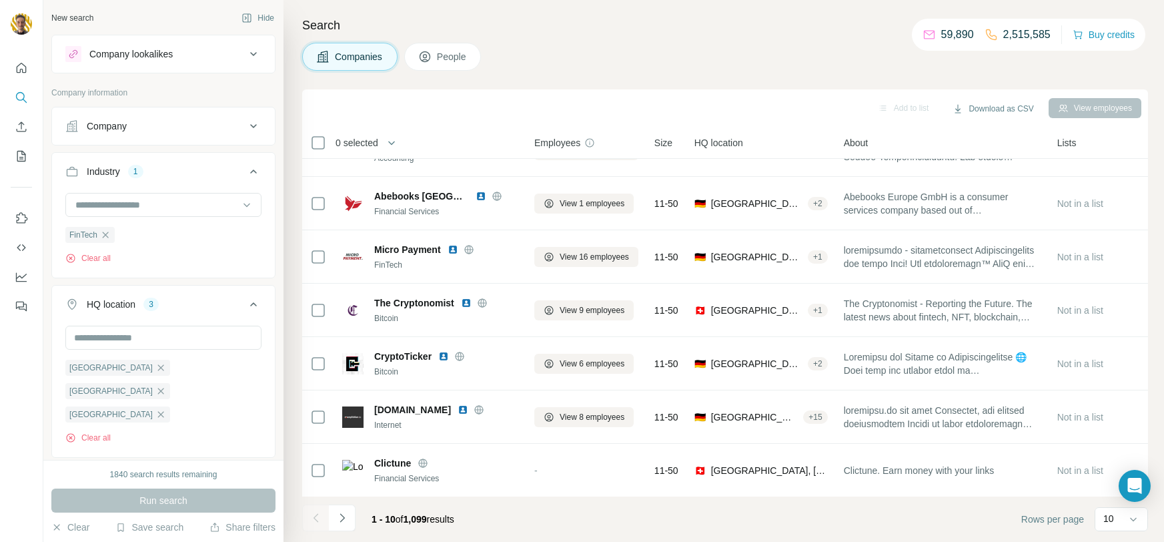
scroll to position [131, 0]
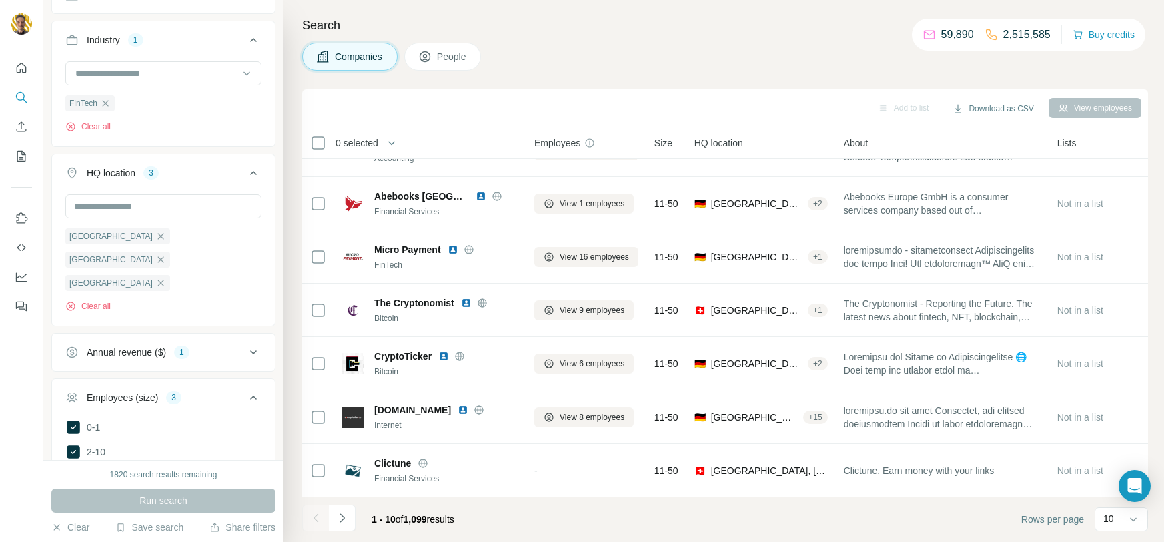
click at [75, 420] on icon at bounding box center [73, 426] width 13 height 13
click at [75, 419] on icon at bounding box center [73, 427] width 16 height 16
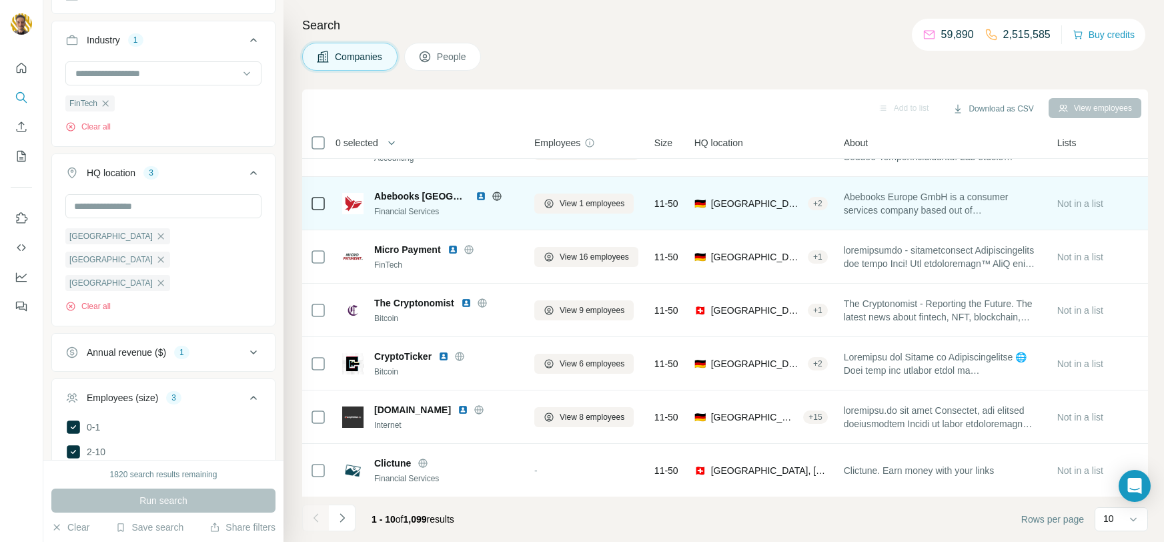
click at [492, 194] on icon at bounding box center [497, 196] width 11 height 11
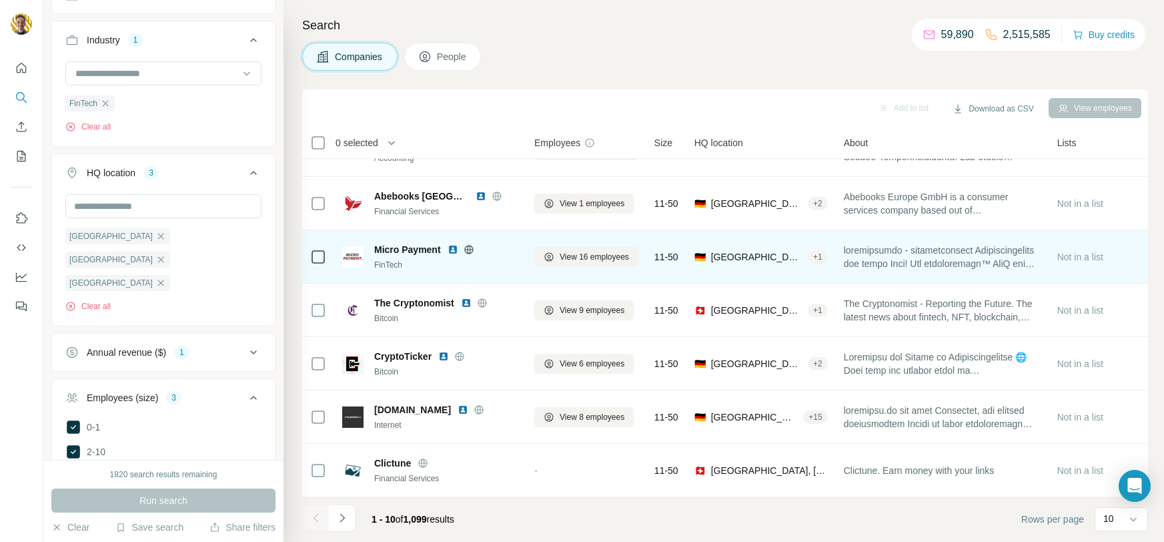
click at [468, 252] on icon at bounding box center [468, 249] width 9 height 9
click at [451, 250] on img at bounding box center [453, 249] width 11 height 11
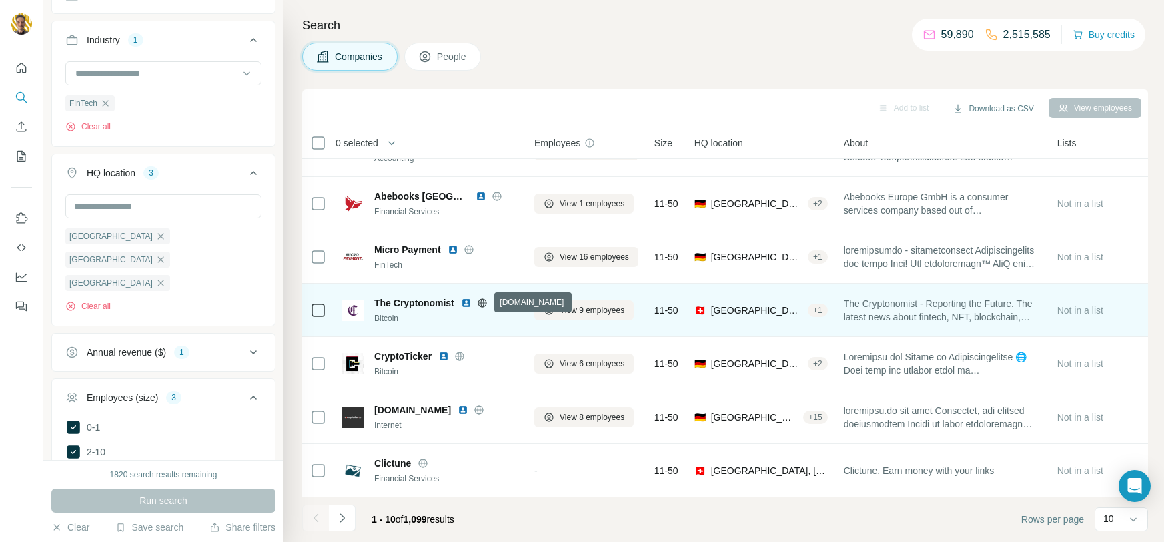
click at [480, 299] on icon at bounding box center [482, 302] width 9 height 9
click at [469, 302] on img at bounding box center [466, 303] width 11 height 11
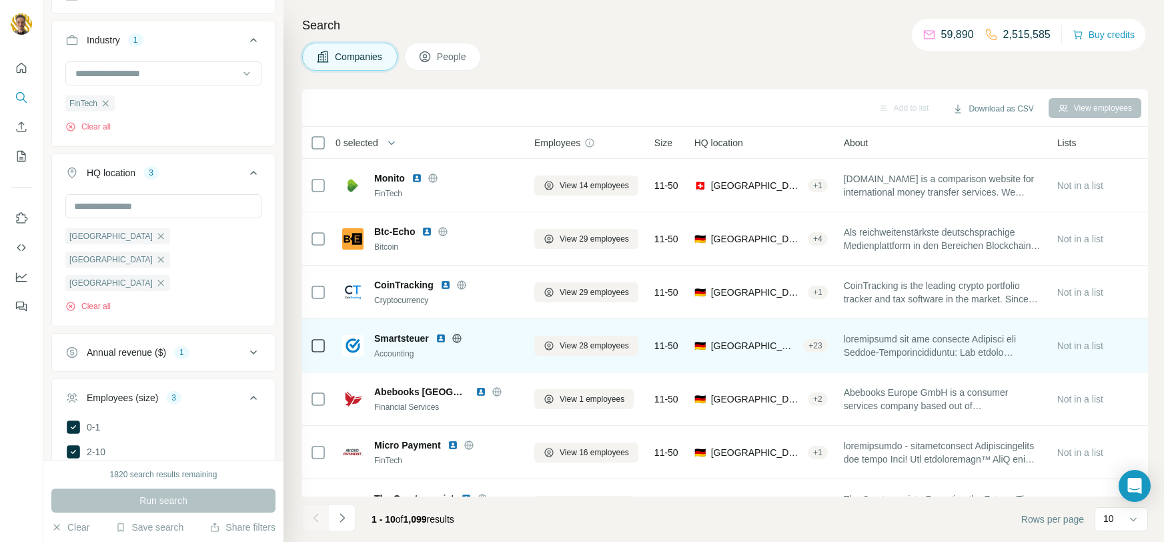
click at [456, 340] on icon at bounding box center [457, 338] width 11 height 11
click at [440, 340] on img at bounding box center [441, 338] width 11 height 11
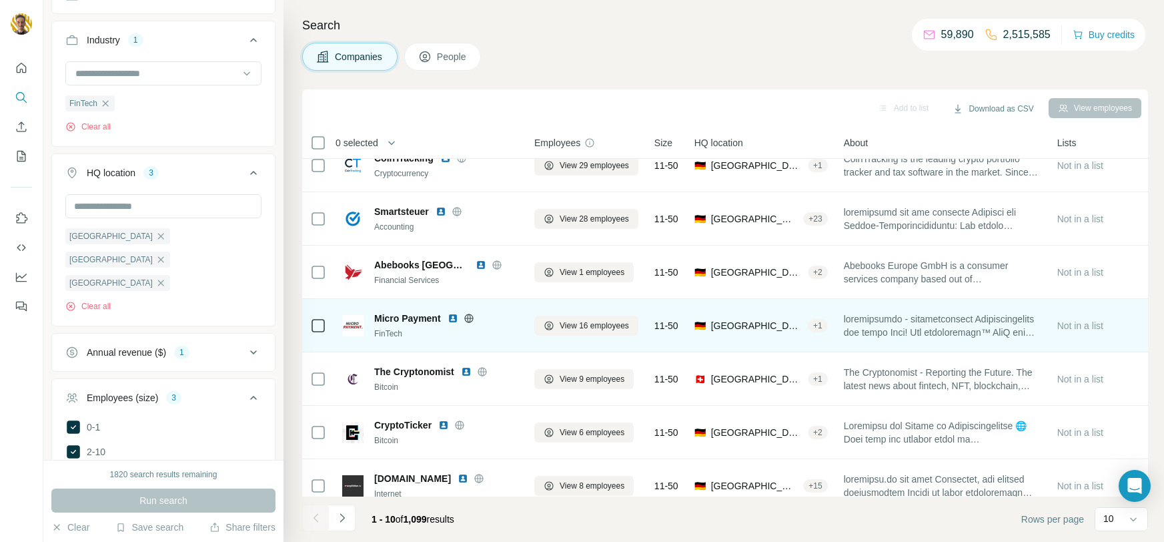
scroll to position [196, 0]
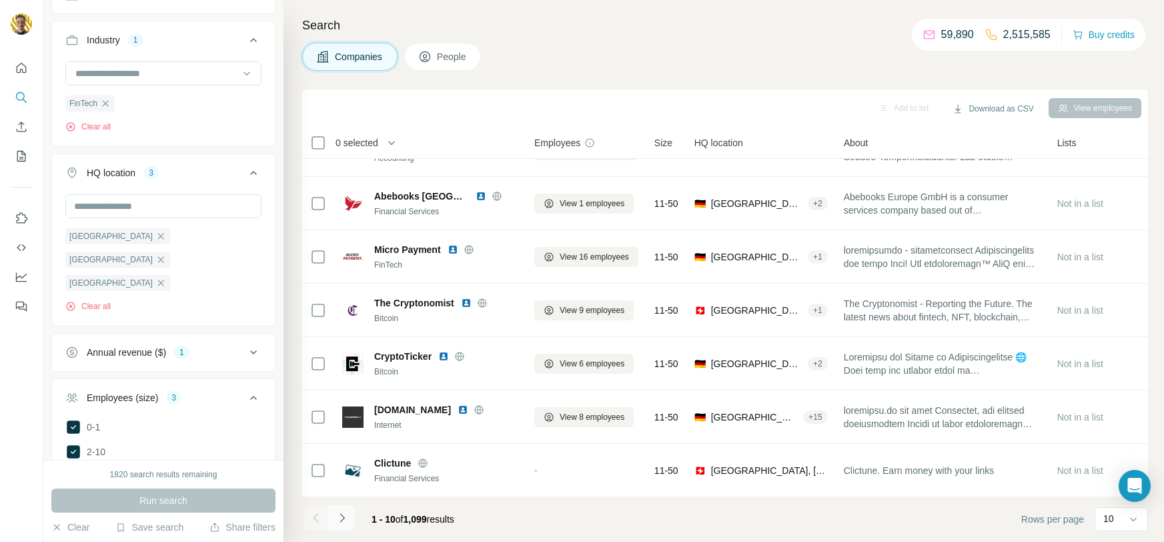
click at [340, 520] on icon "Navigate to next page" at bounding box center [342, 517] width 13 height 13
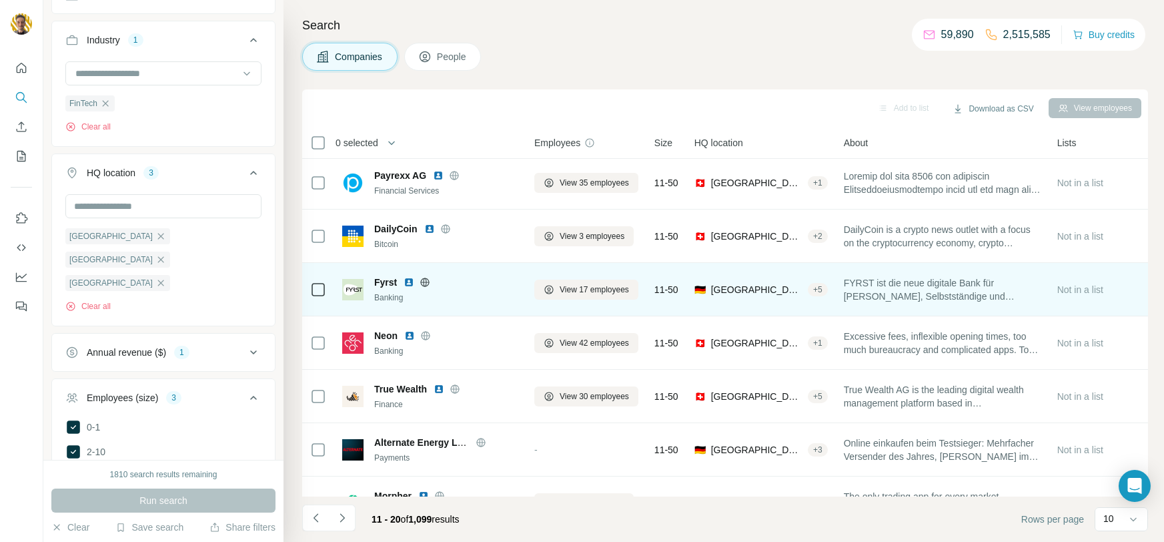
scroll to position [0, 0]
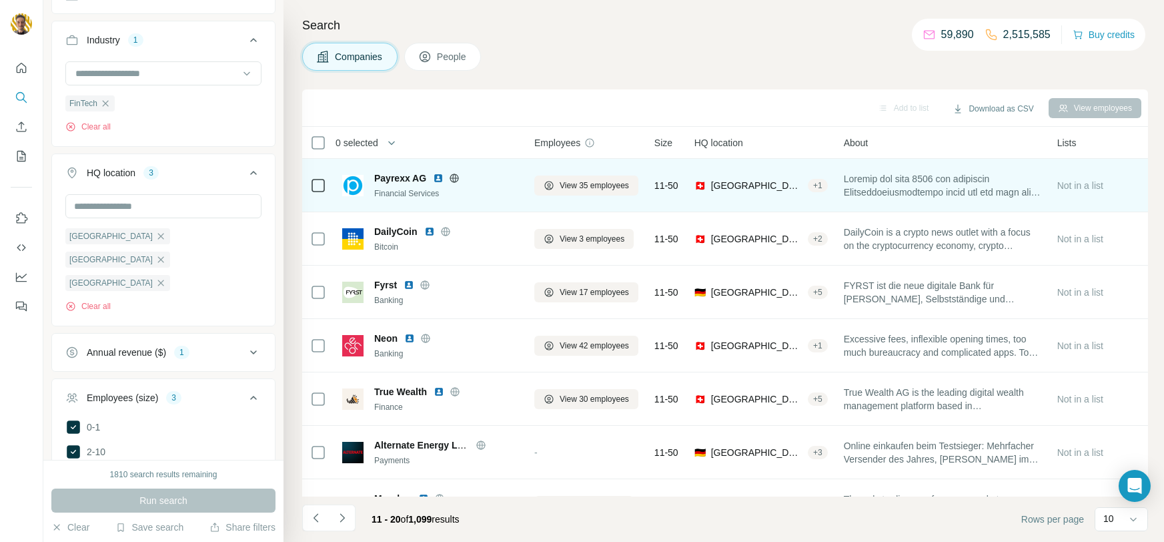
click at [453, 178] on icon at bounding box center [454, 178] width 3 height 9
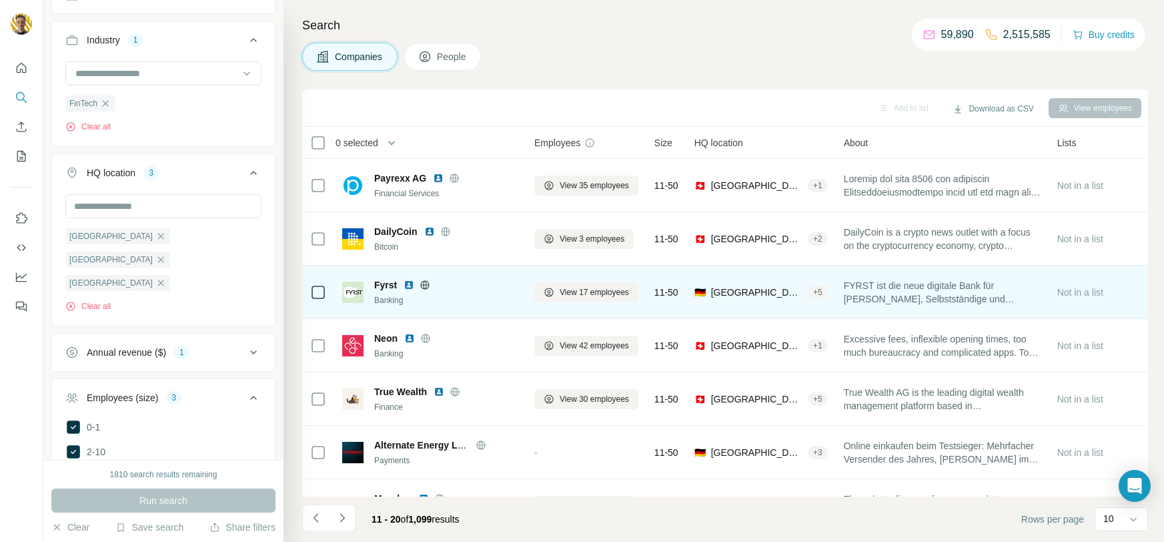
click at [428, 283] on icon at bounding box center [425, 284] width 9 height 9
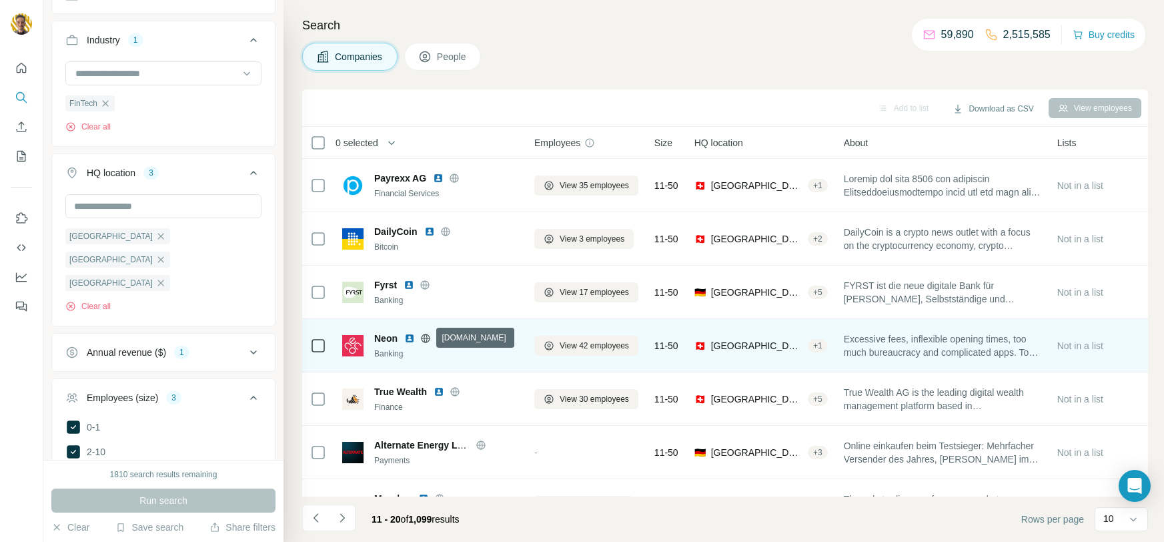
click at [428, 334] on icon at bounding box center [425, 338] width 11 height 11
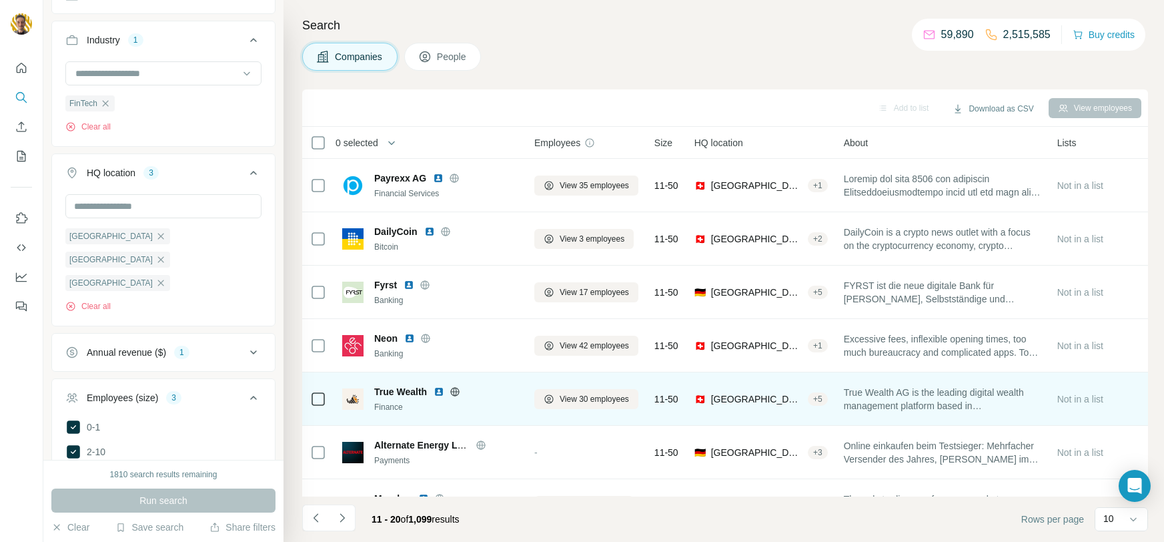
click at [458, 388] on icon at bounding box center [455, 391] width 9 height 9
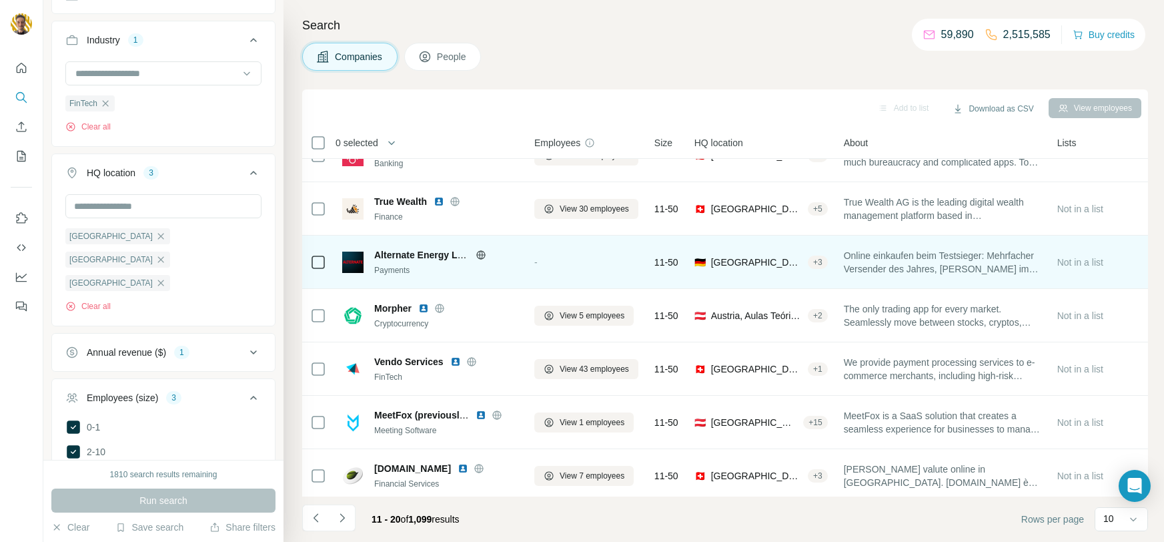
scroll to position [196, 0]
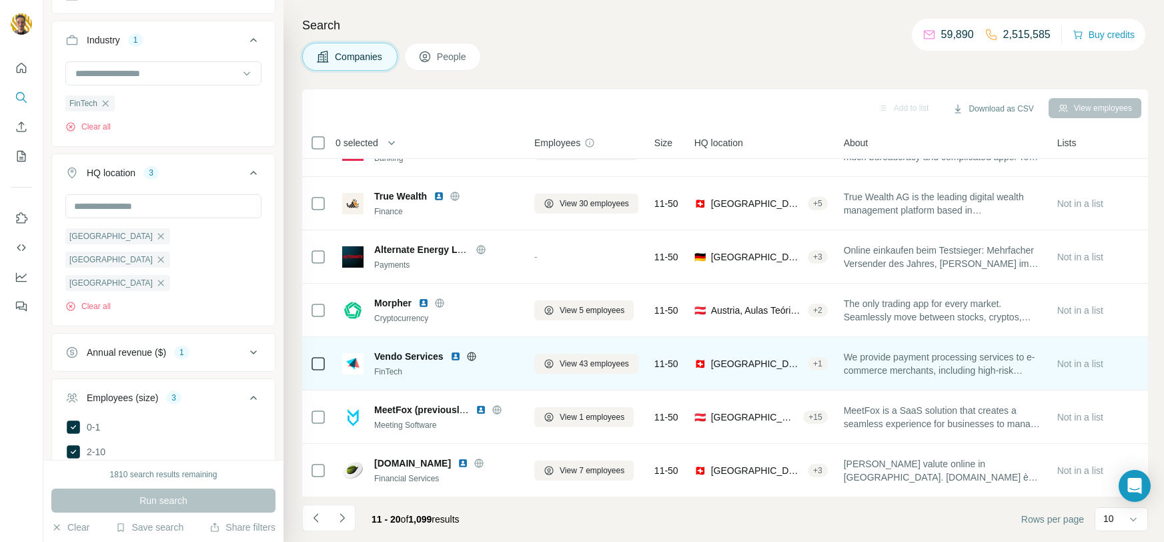
click at [473, 356] on icon at bounding box center [471, 356] width 11 height 11
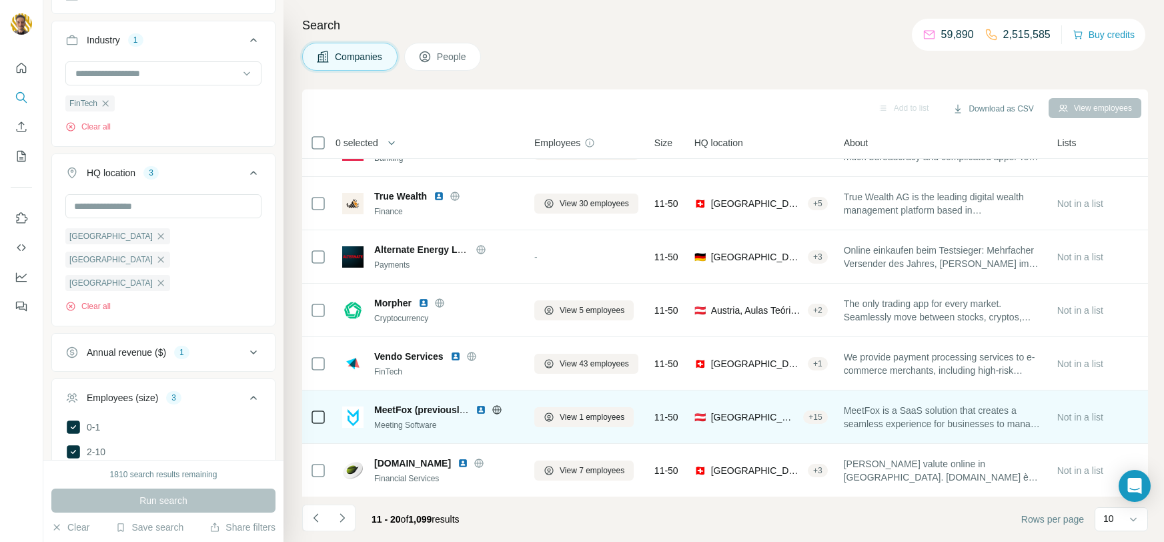
click at [499, 412] on icon at bounding box center [496, 409] width 9 height 9
click at [480, 410] on img at bounding box center [481, 409] width 11 height 11
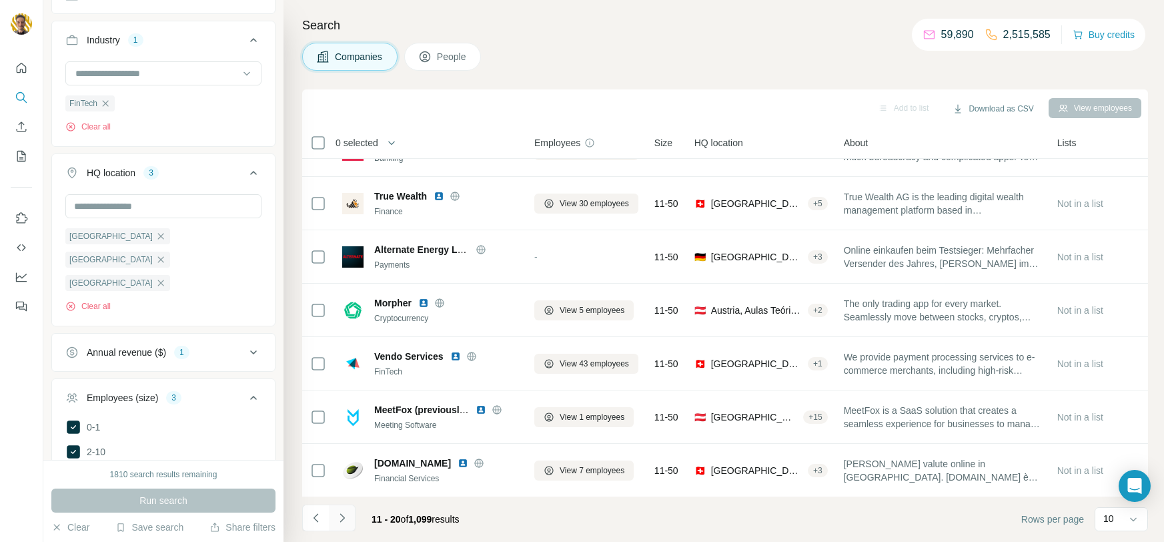
click at [344, 515] on icon "Navigate to next page" at bounding box center [342, 517] width 13 height 13
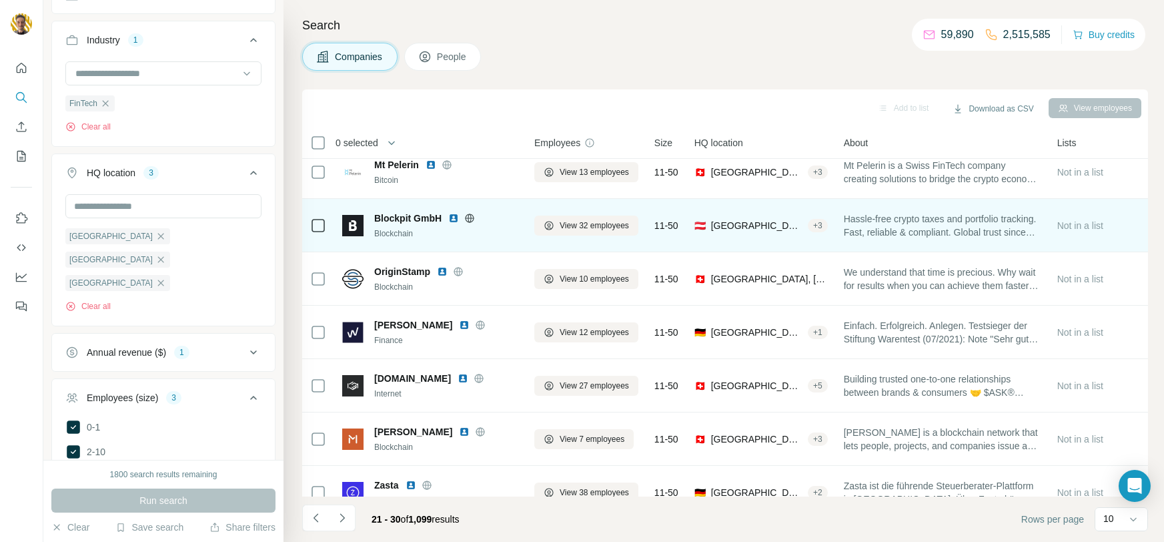
scroll to position [0, 0]
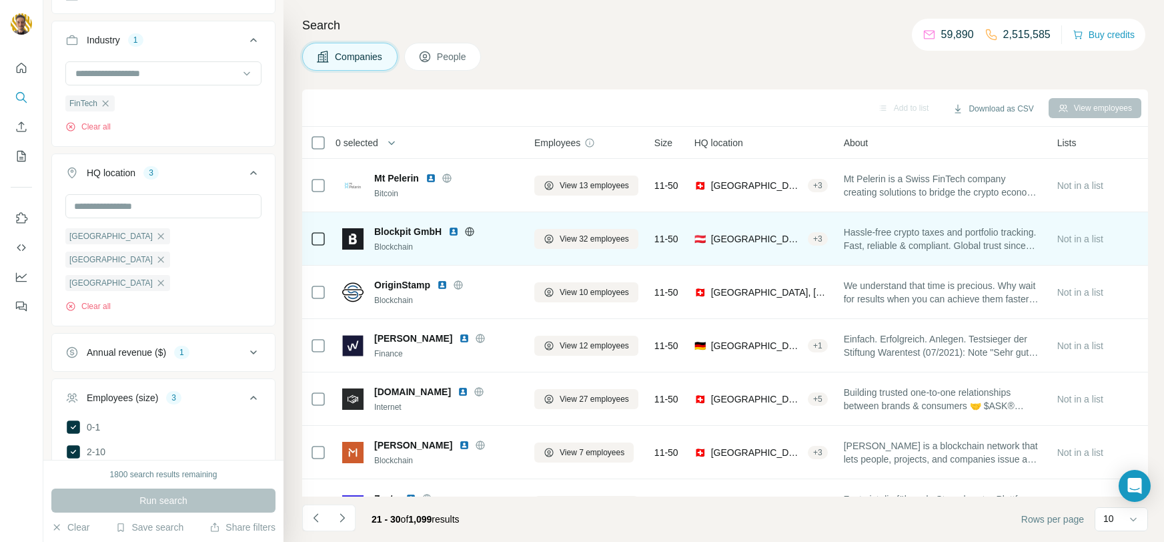
click at [469, 230] on icon at bounding box center [469, 231] width 11 height 11
